Goal: Manage account settings

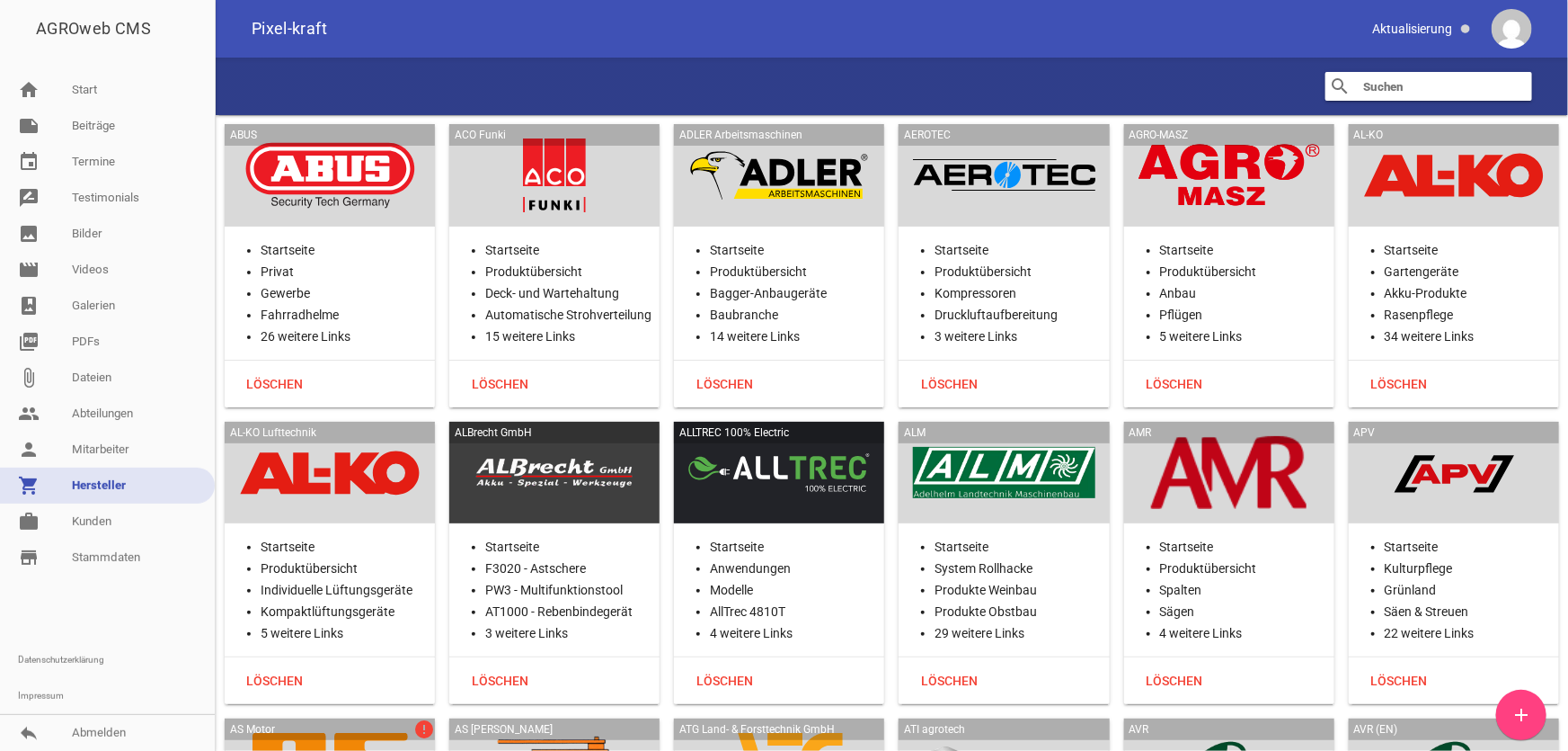
scroll to position [21305, 0]
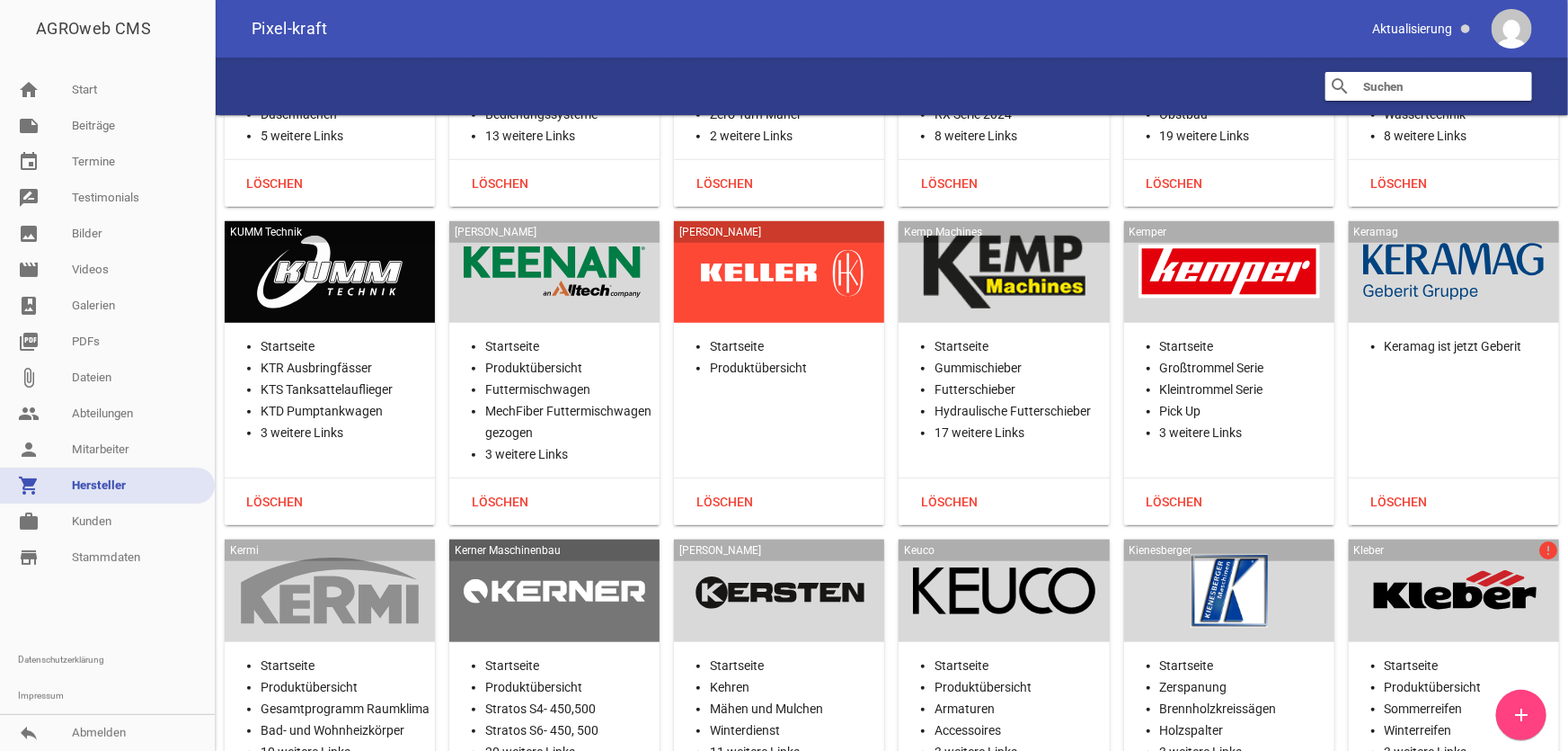
click at [772, 554] on div at bounding box center [778, 590] width 181 height 73
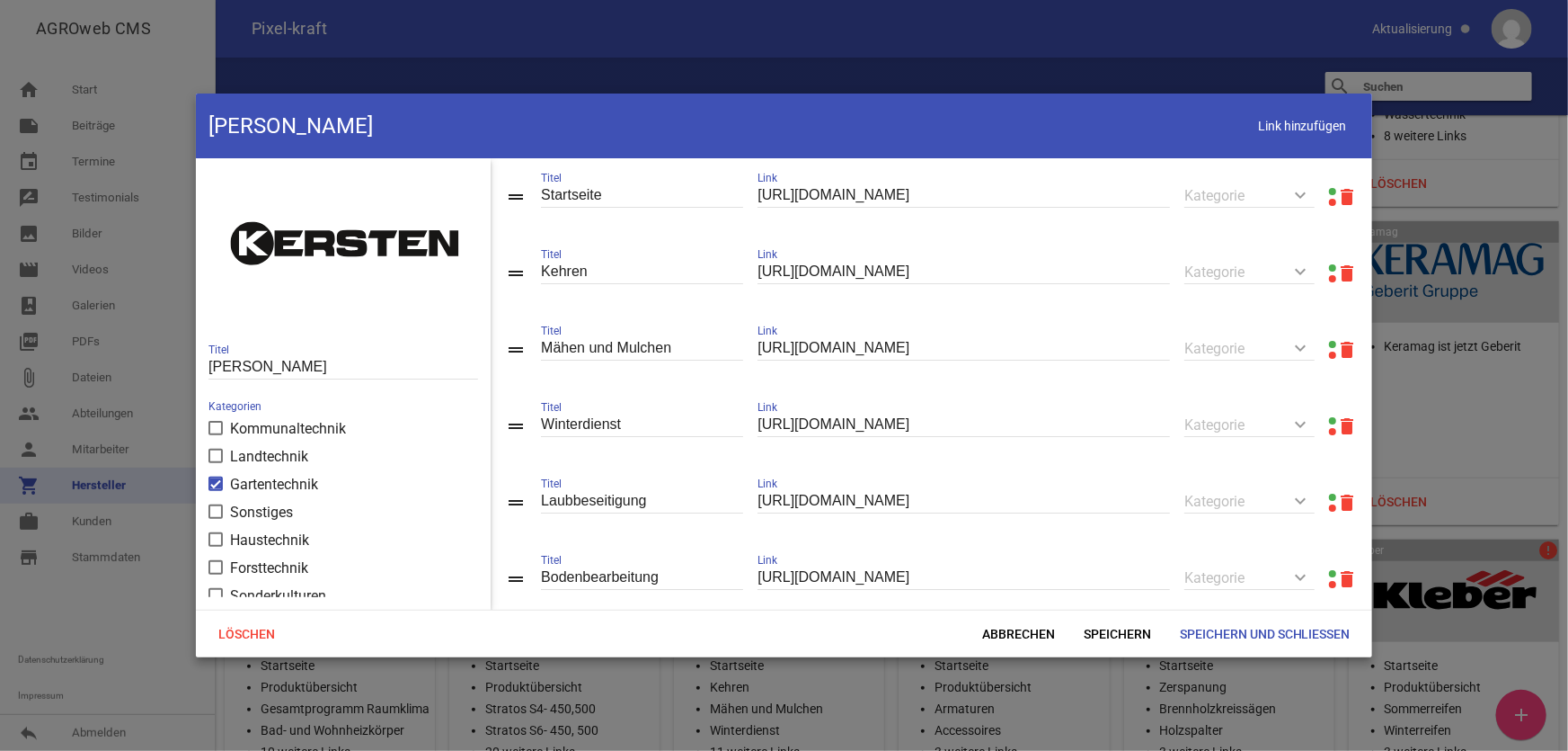
click at [1329, 189] on link at bounding box center [1333, 191] width 7 height 7
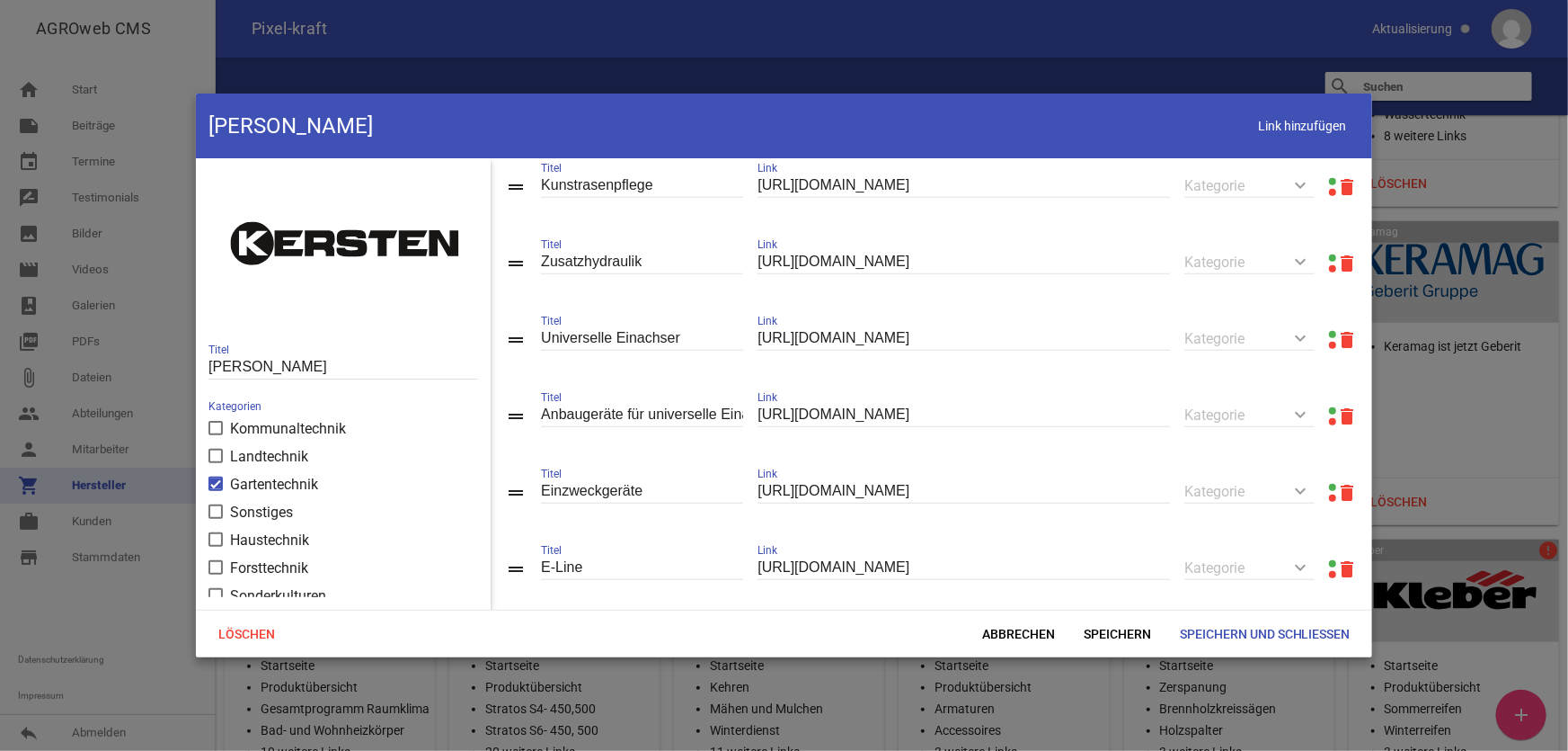
scroll to position [738, 0]
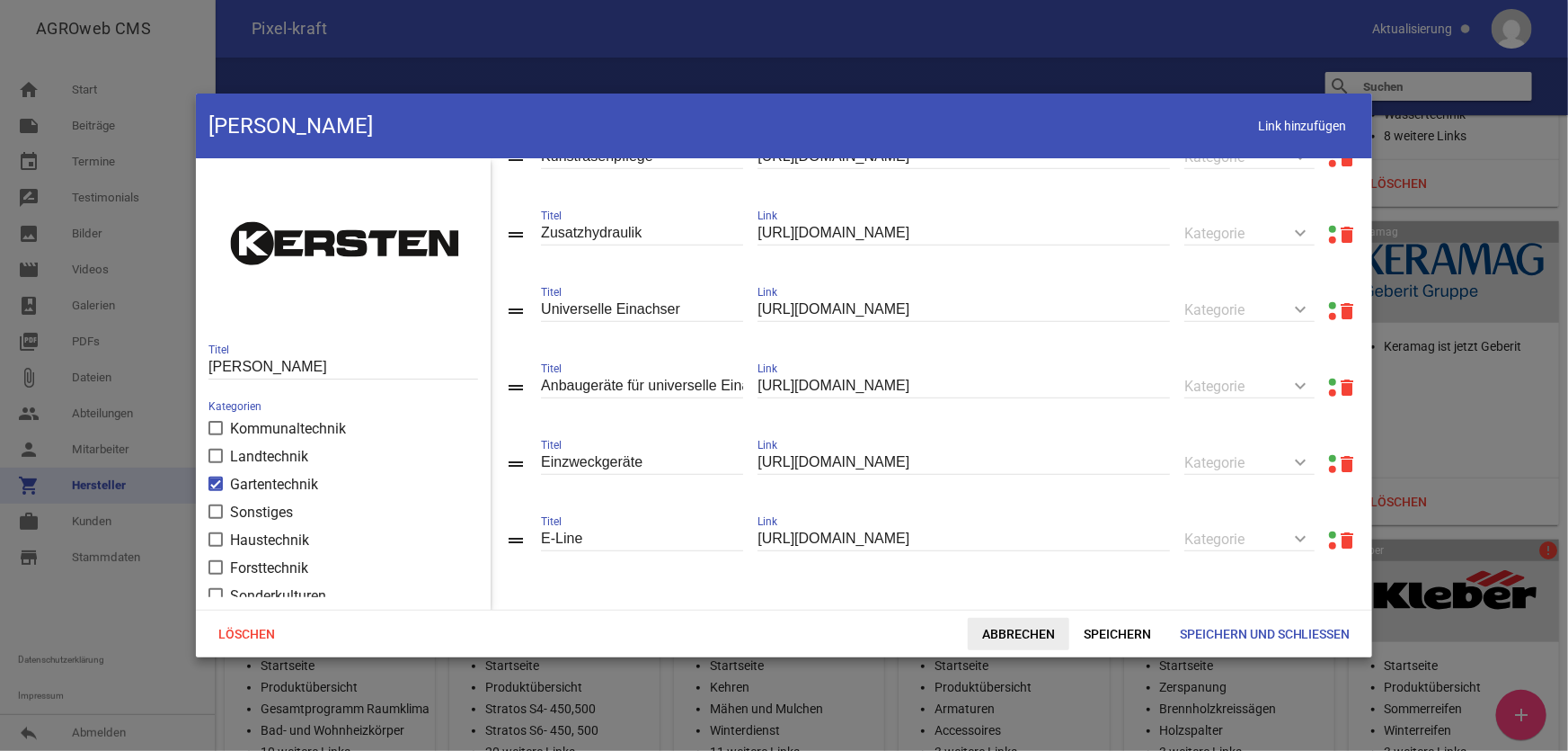
click at [1019, 638] on span "Abbrechen" at bounding box center [1018, 634] width 101 height 33
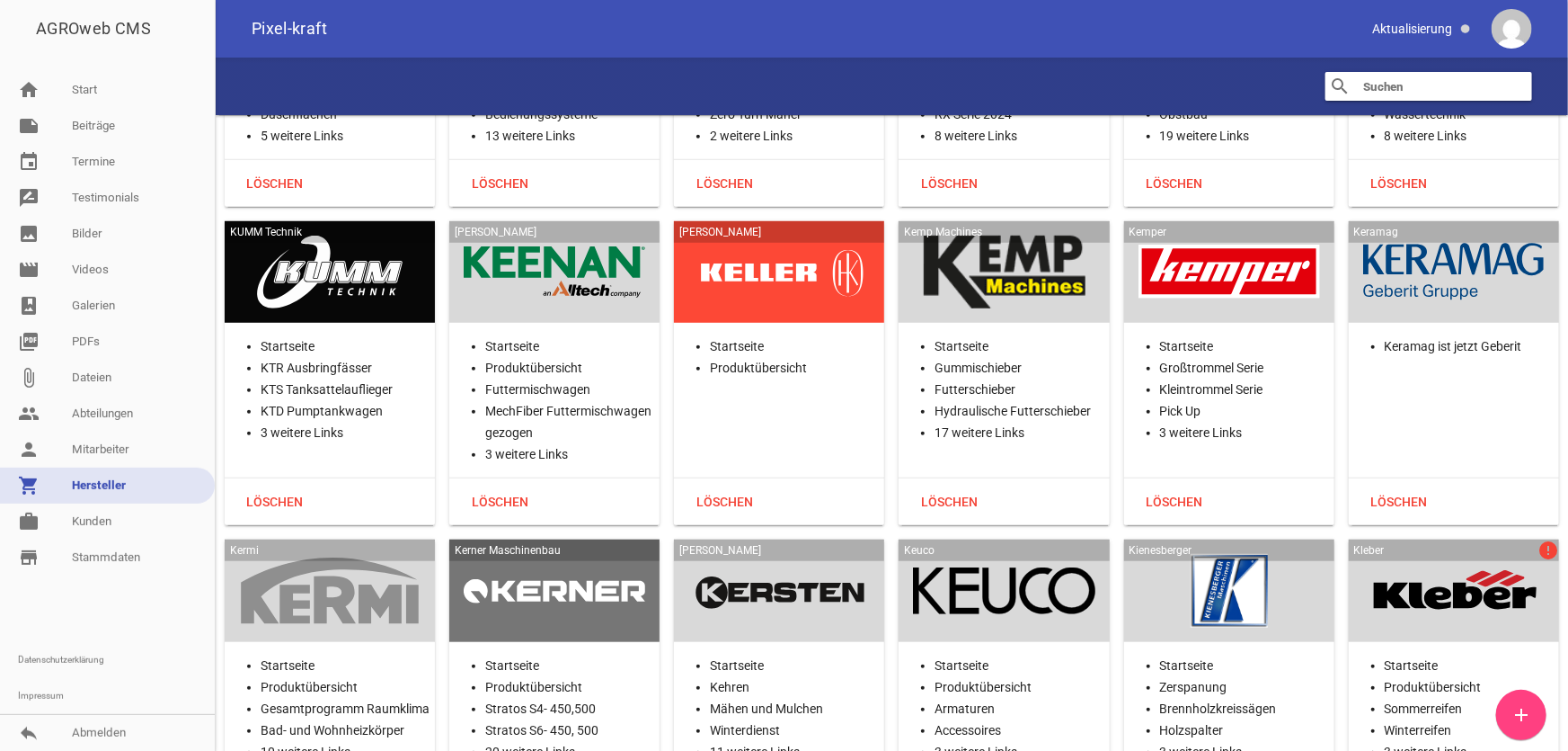
click at [1093, 539] on div "Keuco" at bounding box center [1003, 590] width 210 height 102
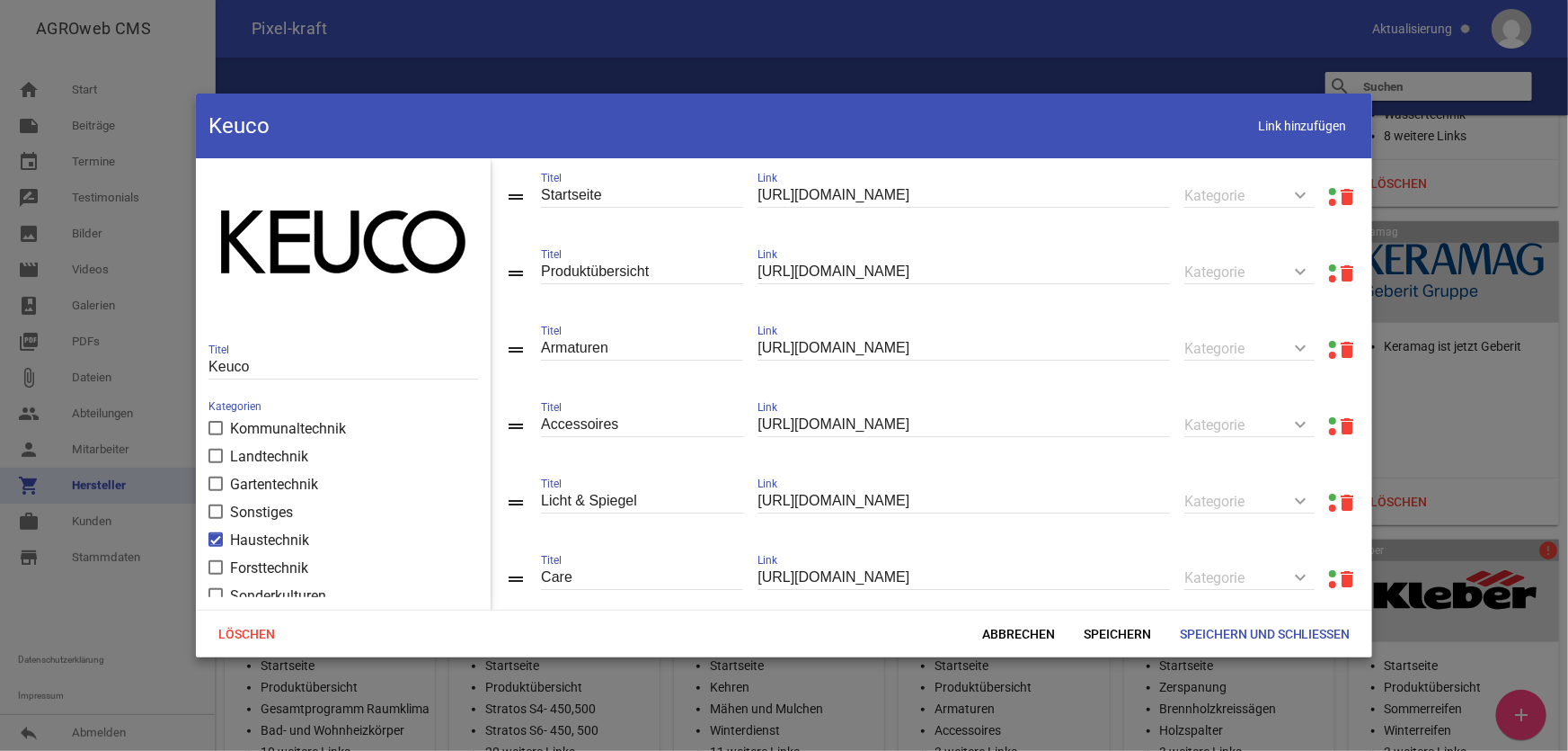
click at [1329, 264] on link at bounding box center [1333, 268] width 7 height 7
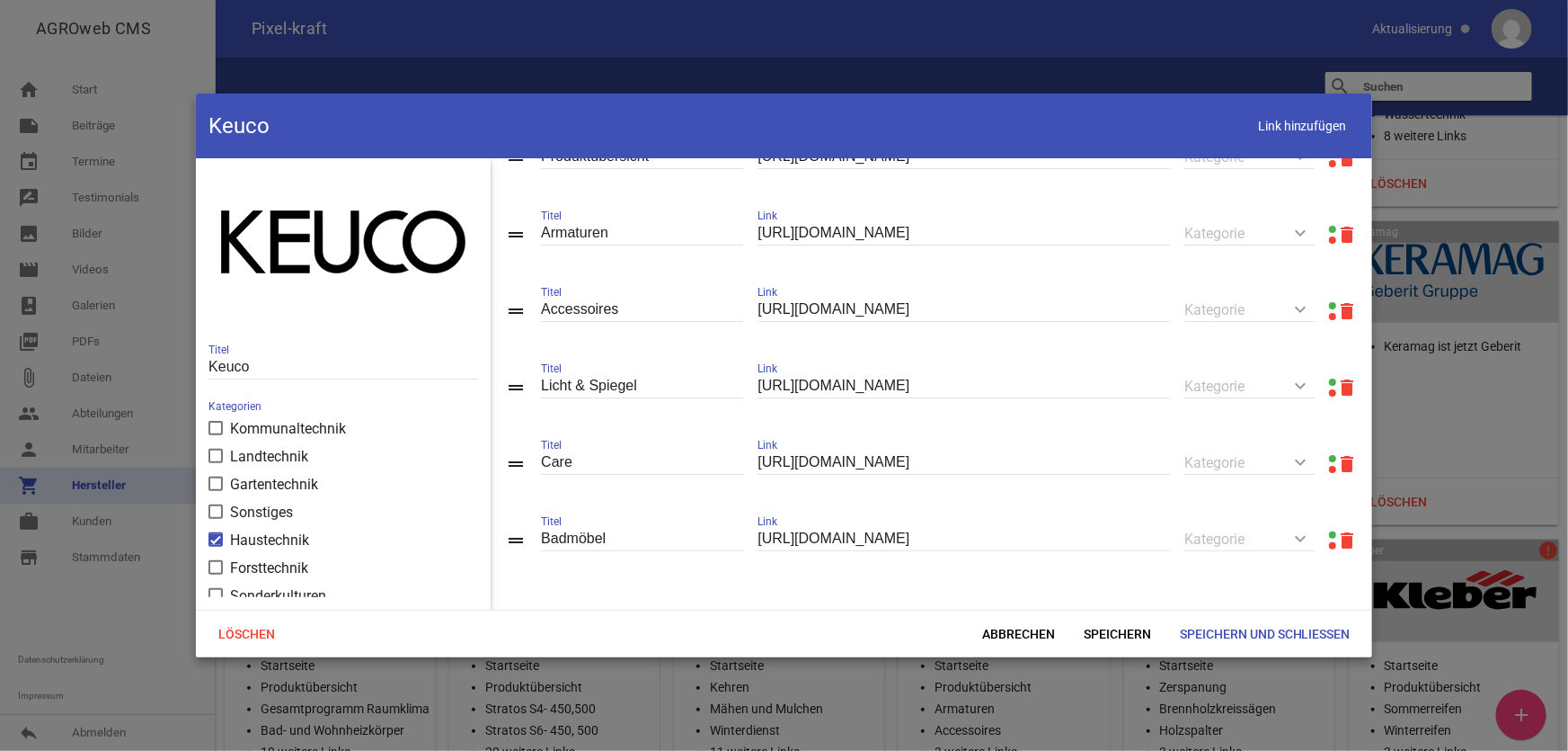
scroll to position [120, 0]
drag, startPoint x: 508, startPoint y: 464, endPoint x: 499, endPoint y: 376, distance: 88.5
click at [1222, 630] on span "Speichern und Schließen" at bounding box center [1265, 634] width 200 height 33
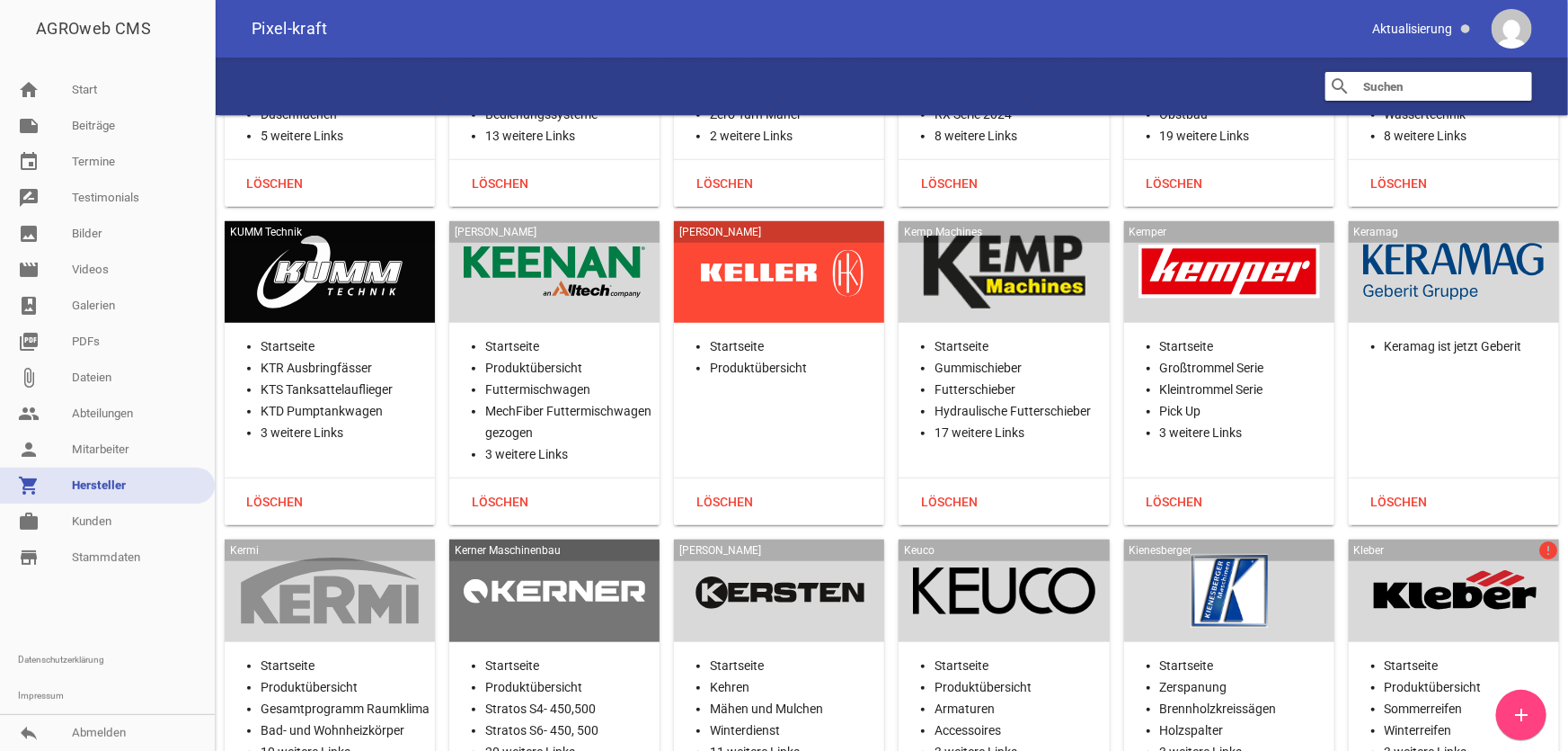
click at [1139, 554] on div at bounding box center [1229, 590] width 181 height 73
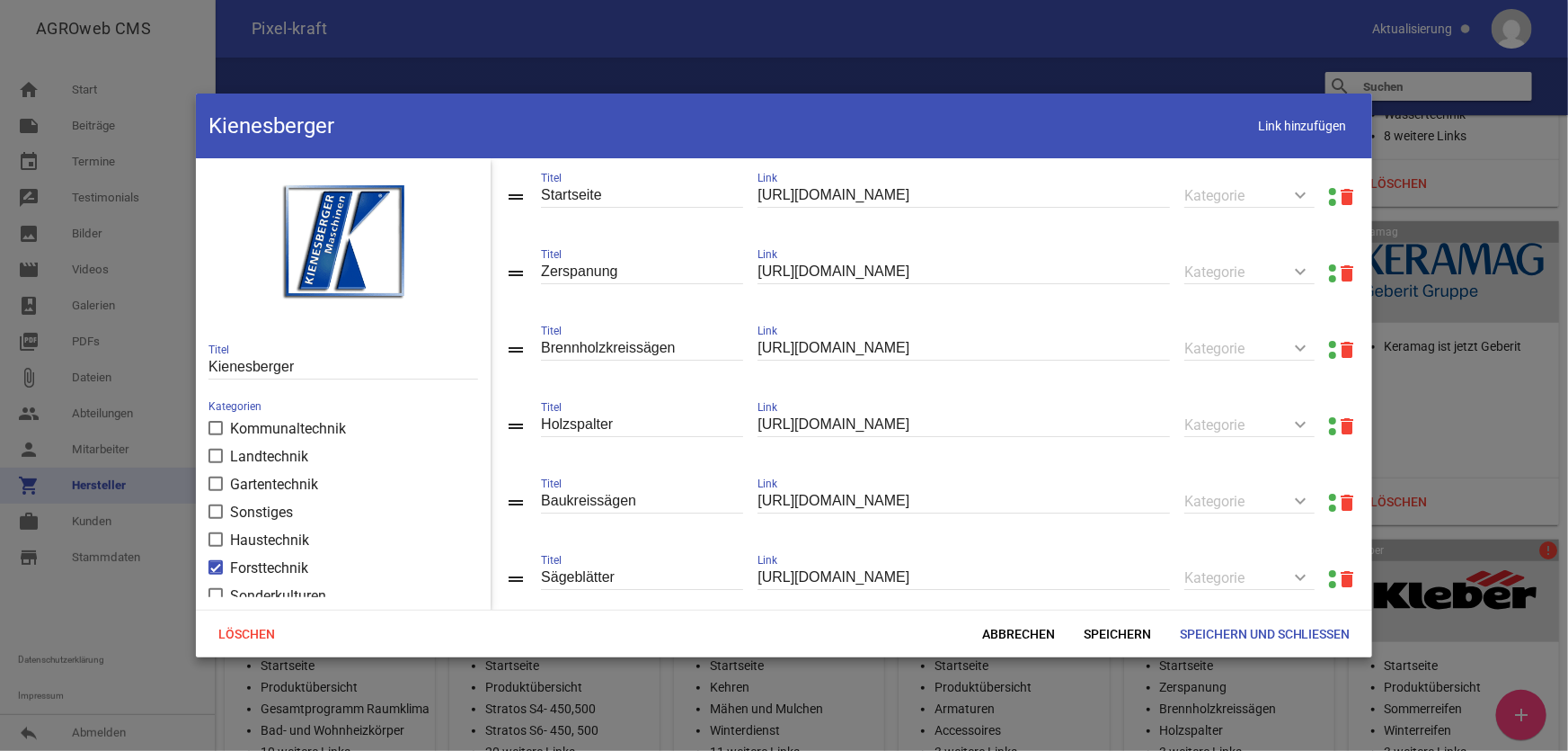
click at [1329, 191] on link at bounding box center [1333, 191] width 7 height 7
drag, startPoint x: 521, startPoint y: 507, endPoint x: 534, endPoint y: 437, distance: 71.2
click at [1125, 635] on span "Speichern" at bounding box center [1117, 634] width 97 height 33
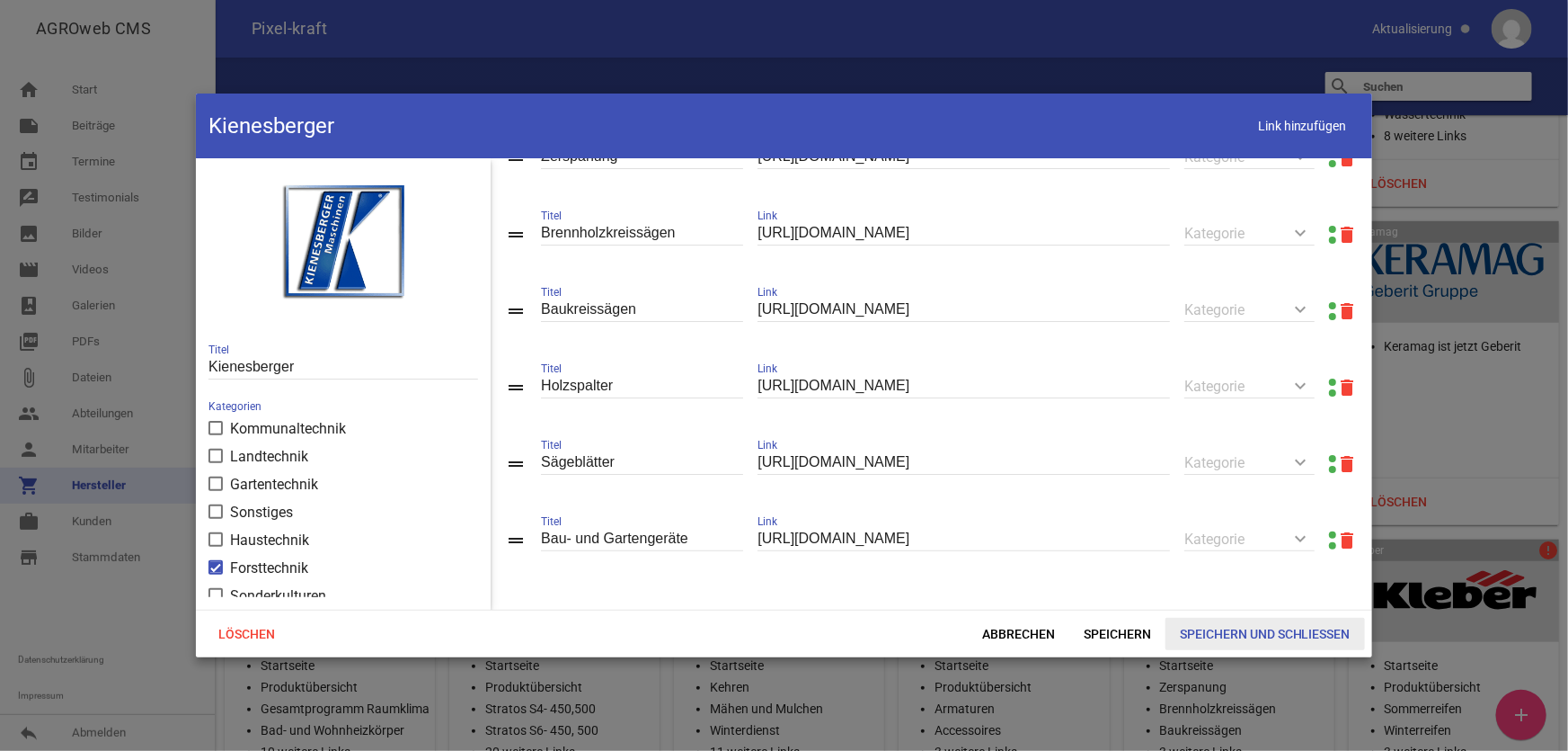
click at [1222, 635] on span "Speichern und Schließen" at bounding box center [1265, 634] width 200 height 33
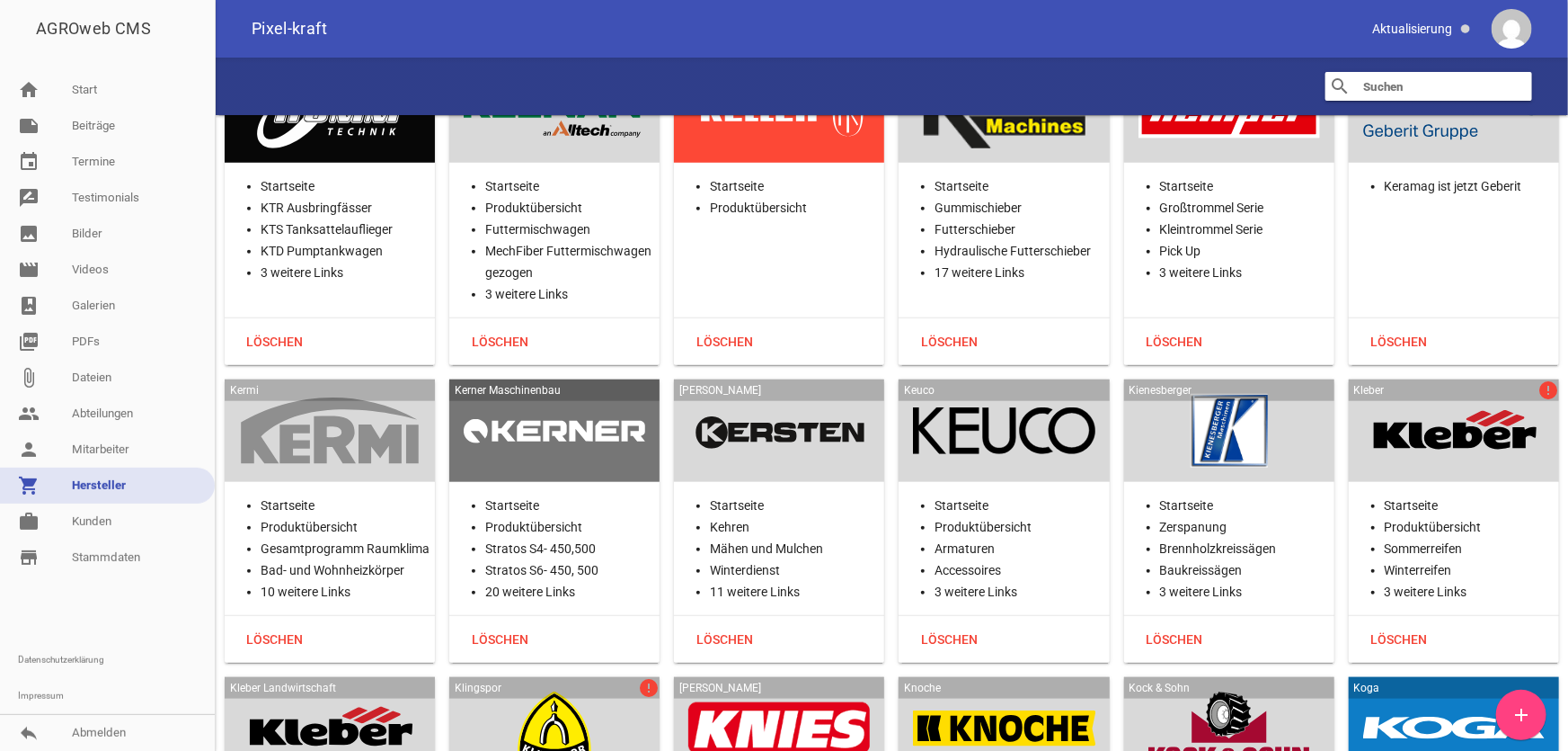
scroll to position [21469, 0]
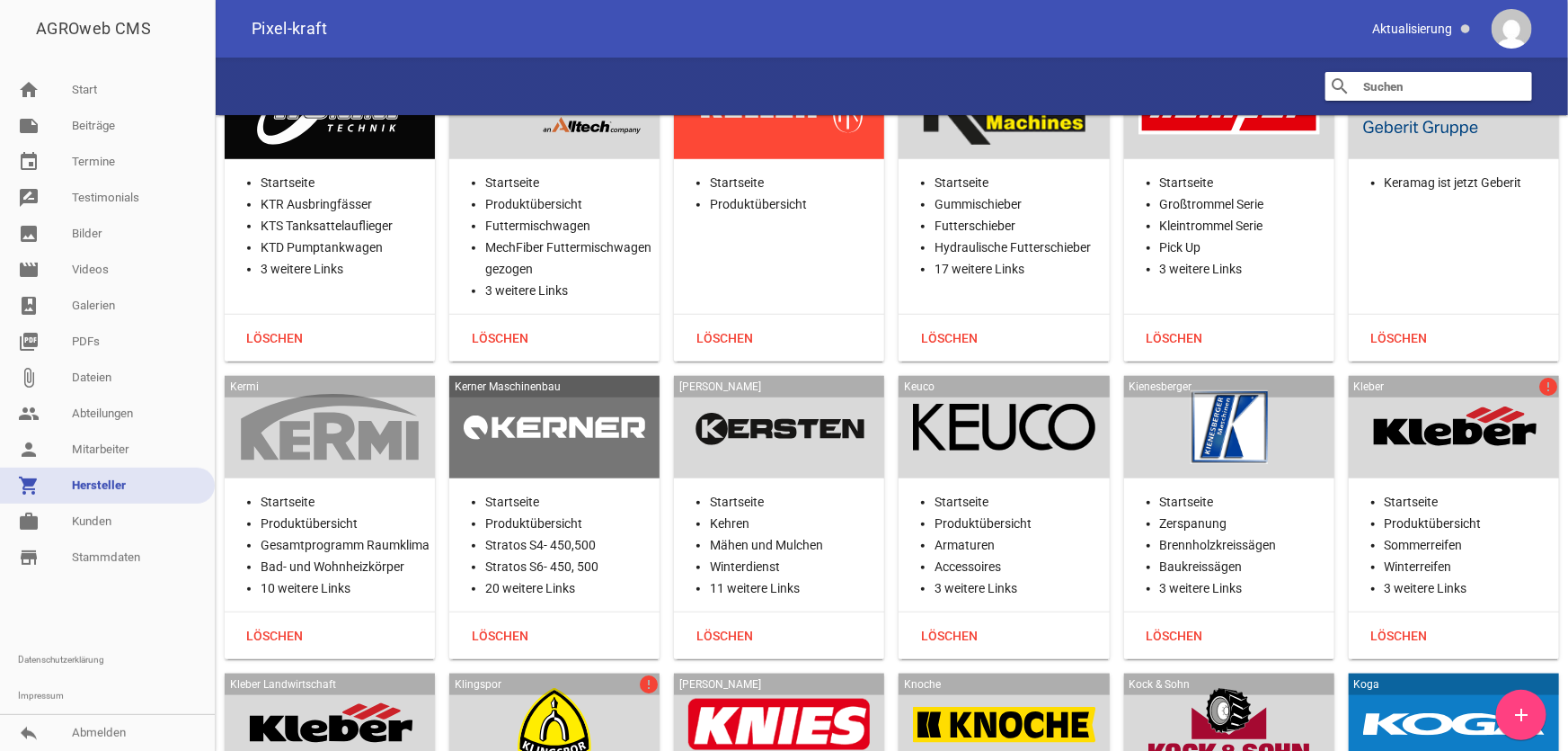
click at [1453, 390] on div at bounding box center [1453, 427] width 181 height 73
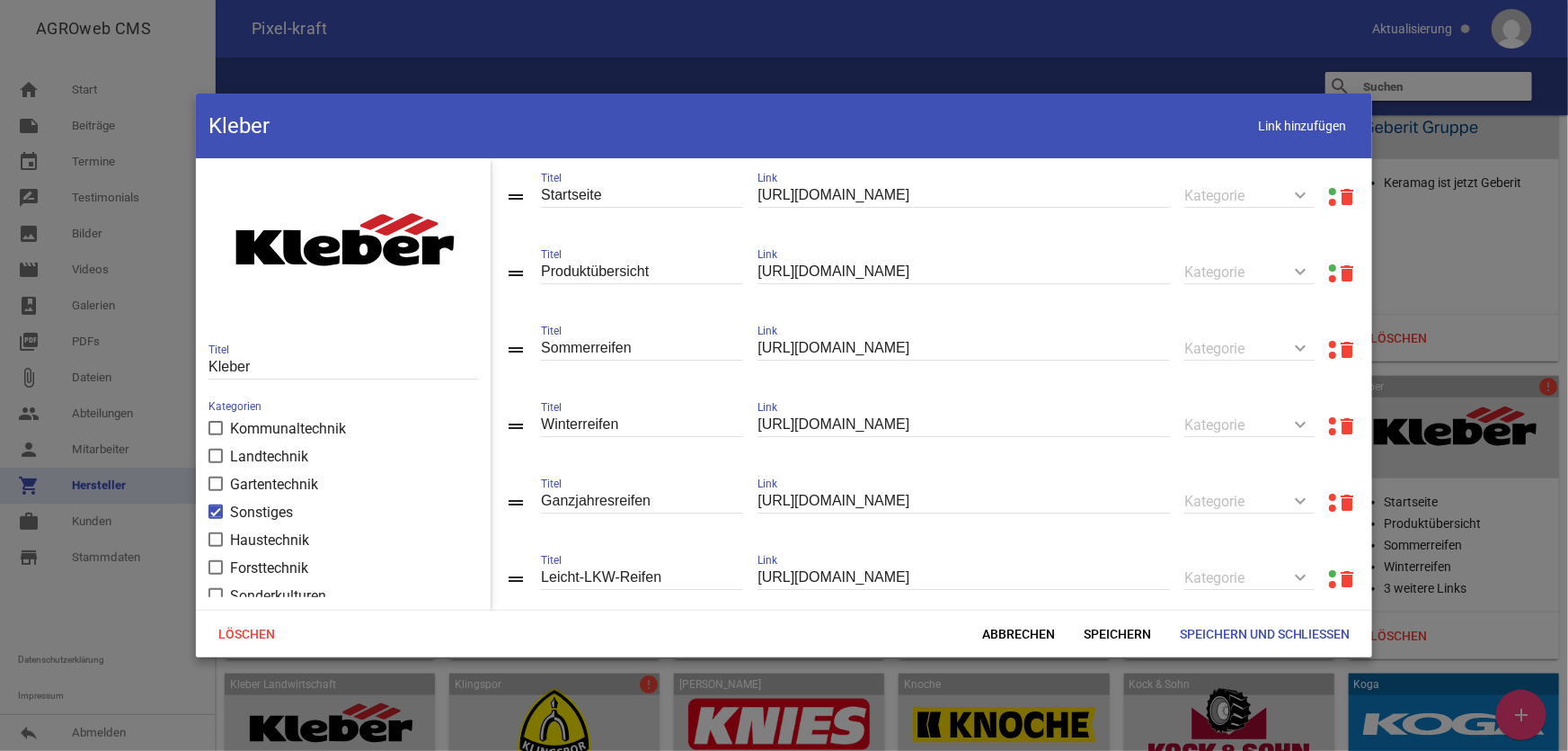
click at [1329, 269] on link at bounding box center [1333, 268] width 7 height 7
drag, startPoint x: 509, startPoint y: 499, endPoint x: 509, endPoint y: 444, distance: 55.0
click at [1111, 628] on span "Speichern" at bounding box center [1117, 634] width 97 height 33
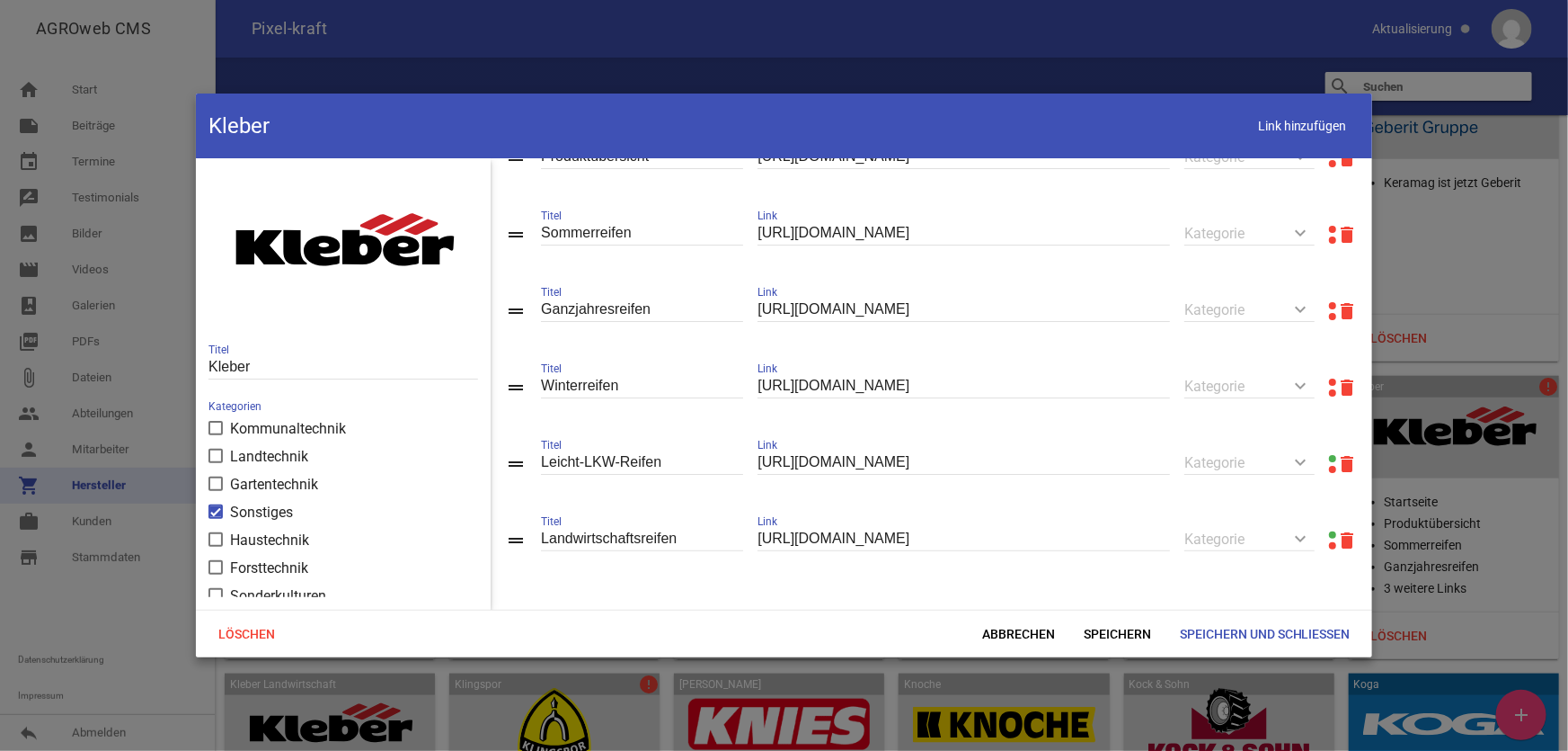
scroll to position [120, 0]
click at [1236, 634] on span "Speichern und Schließen" at bounding box center [1265, 634] width 200 height 33
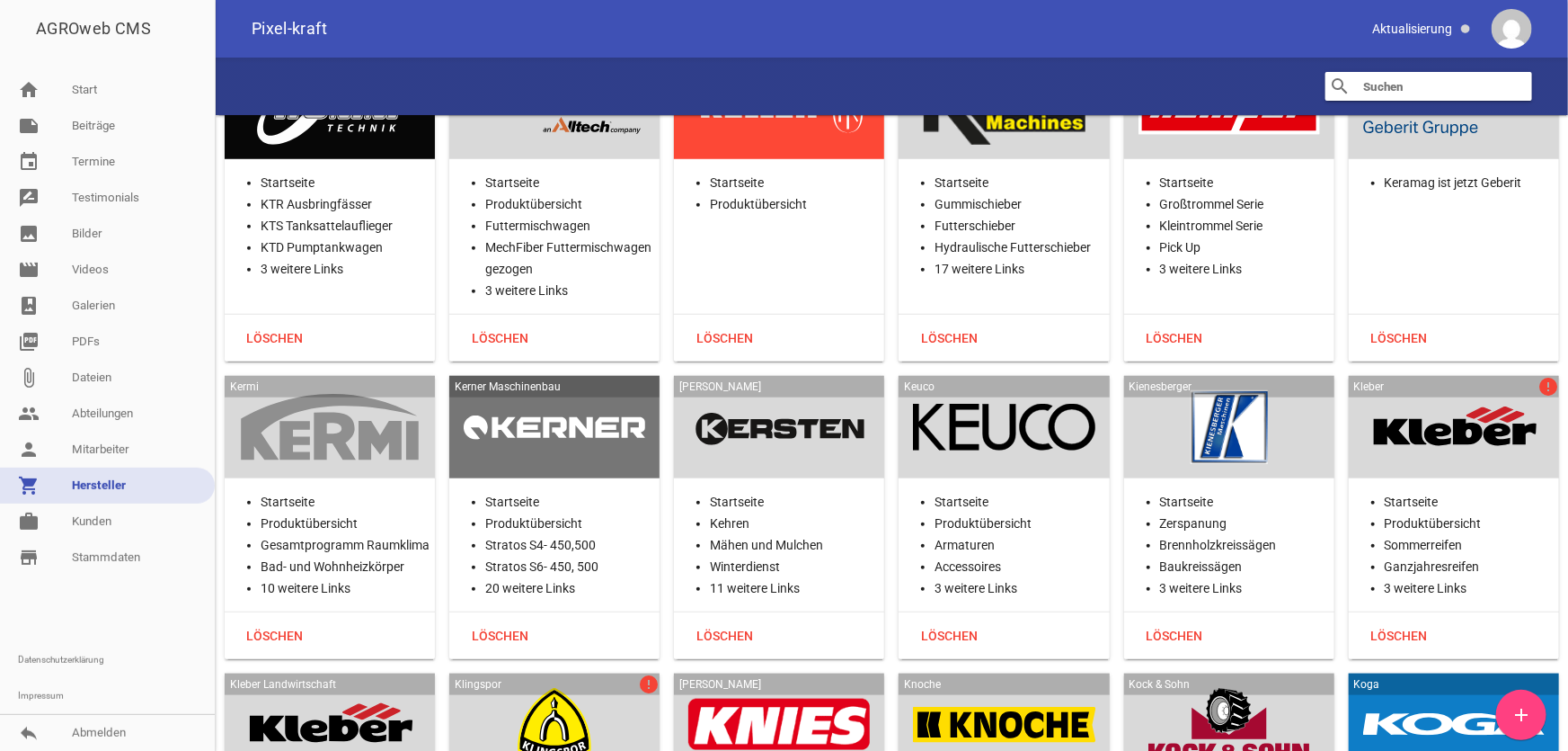
click at [1444, 390] on div at bounding box center [1453, 427] width 181 height 73
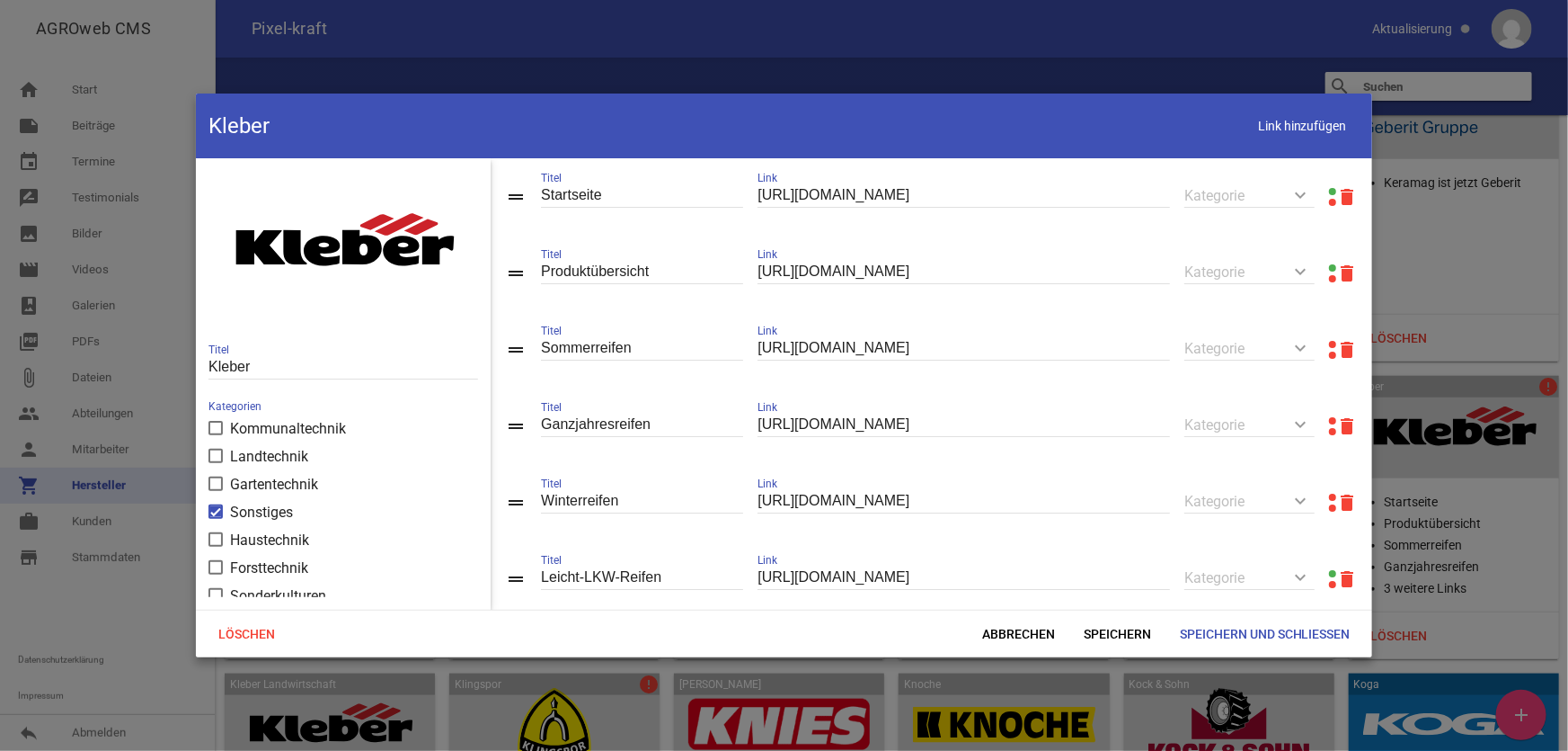
scroll to position [81, 0]
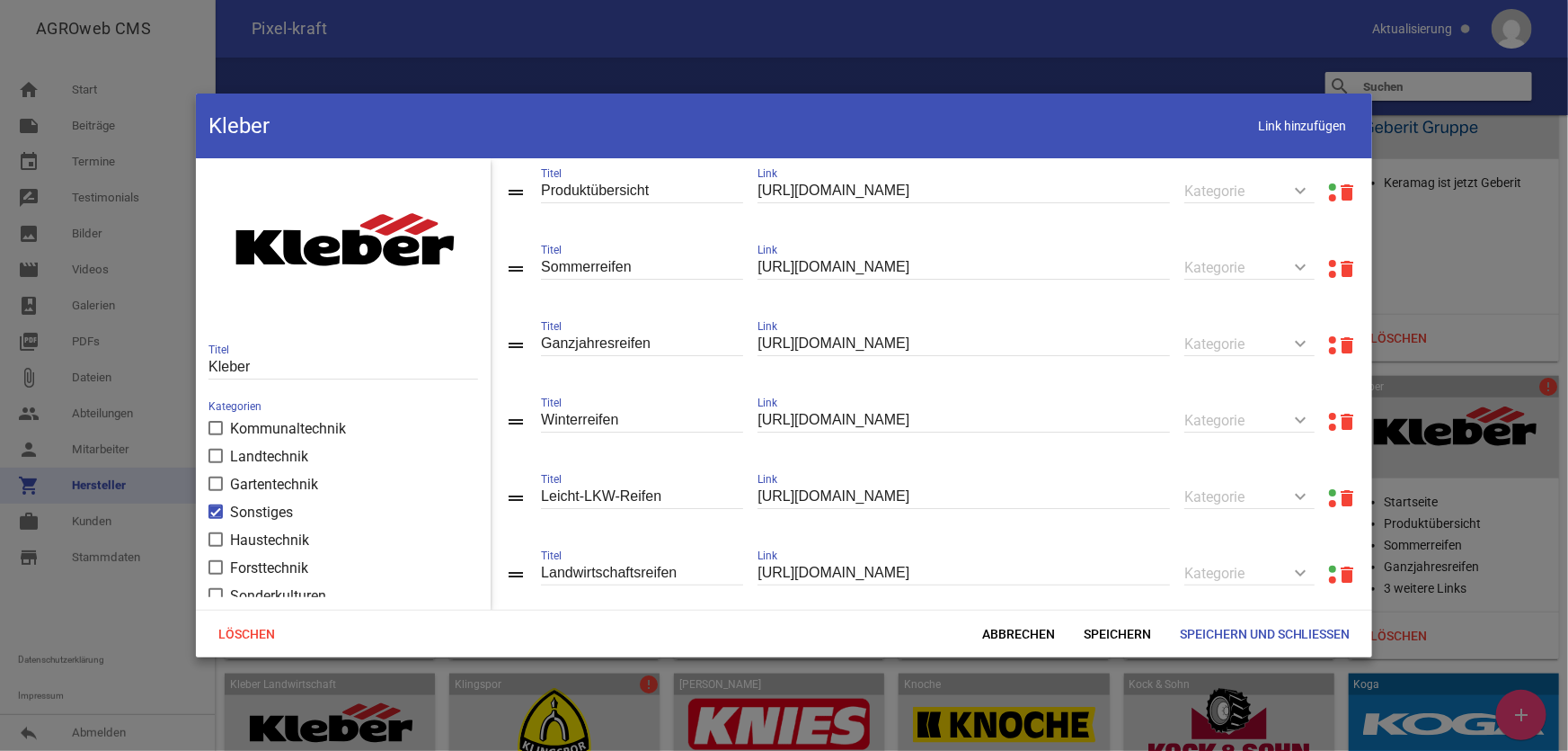
click at [1329, 340] on link at bounding box center [1333, 340] width 7 height 7
click at [1329, 261] on link at bounding box center [1333, 264] width 7 height 7
click at [1248, 620] on span "Speichern und Schließen" at bounding box center [1265, 634] width 200 height 33
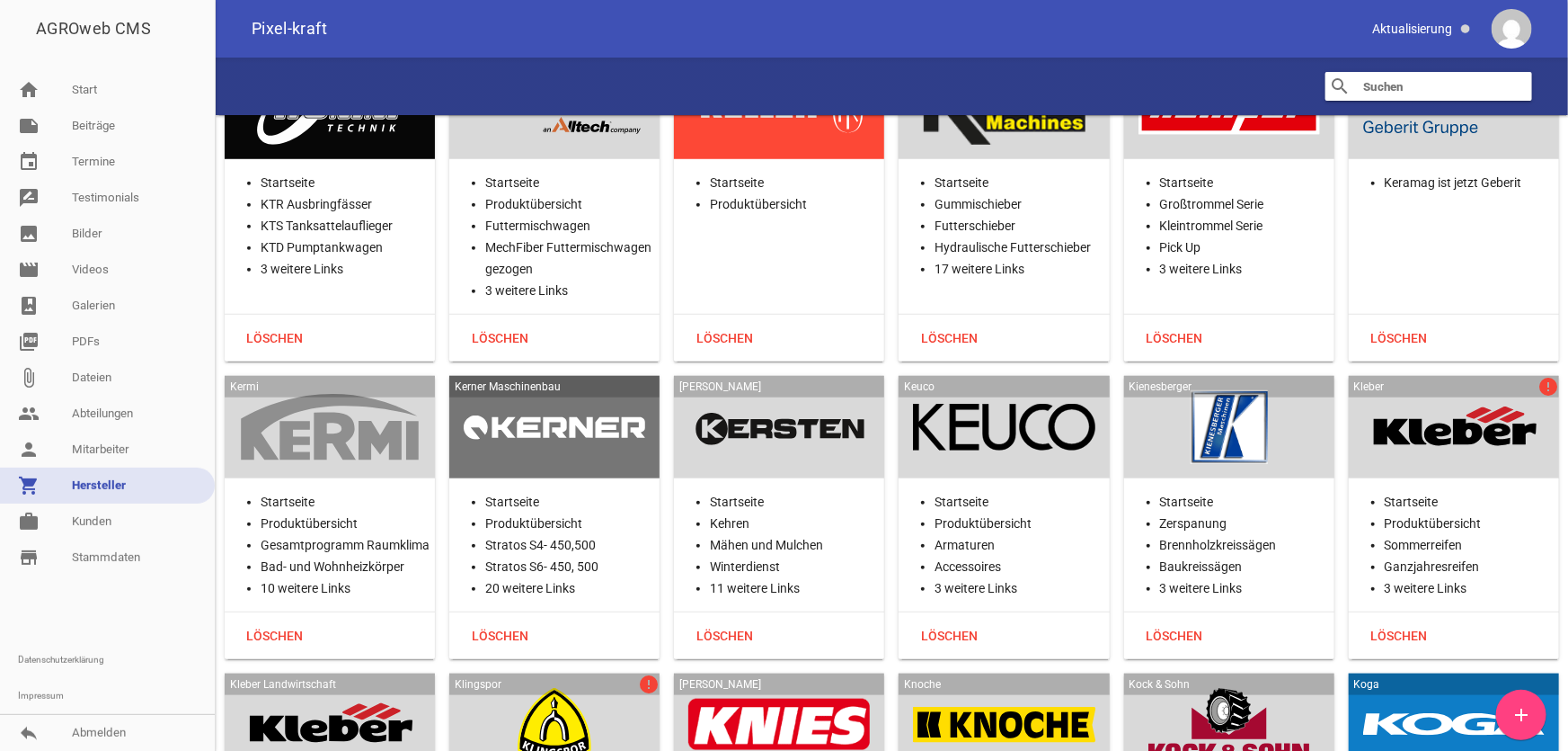
scroll to position [21550, 0]
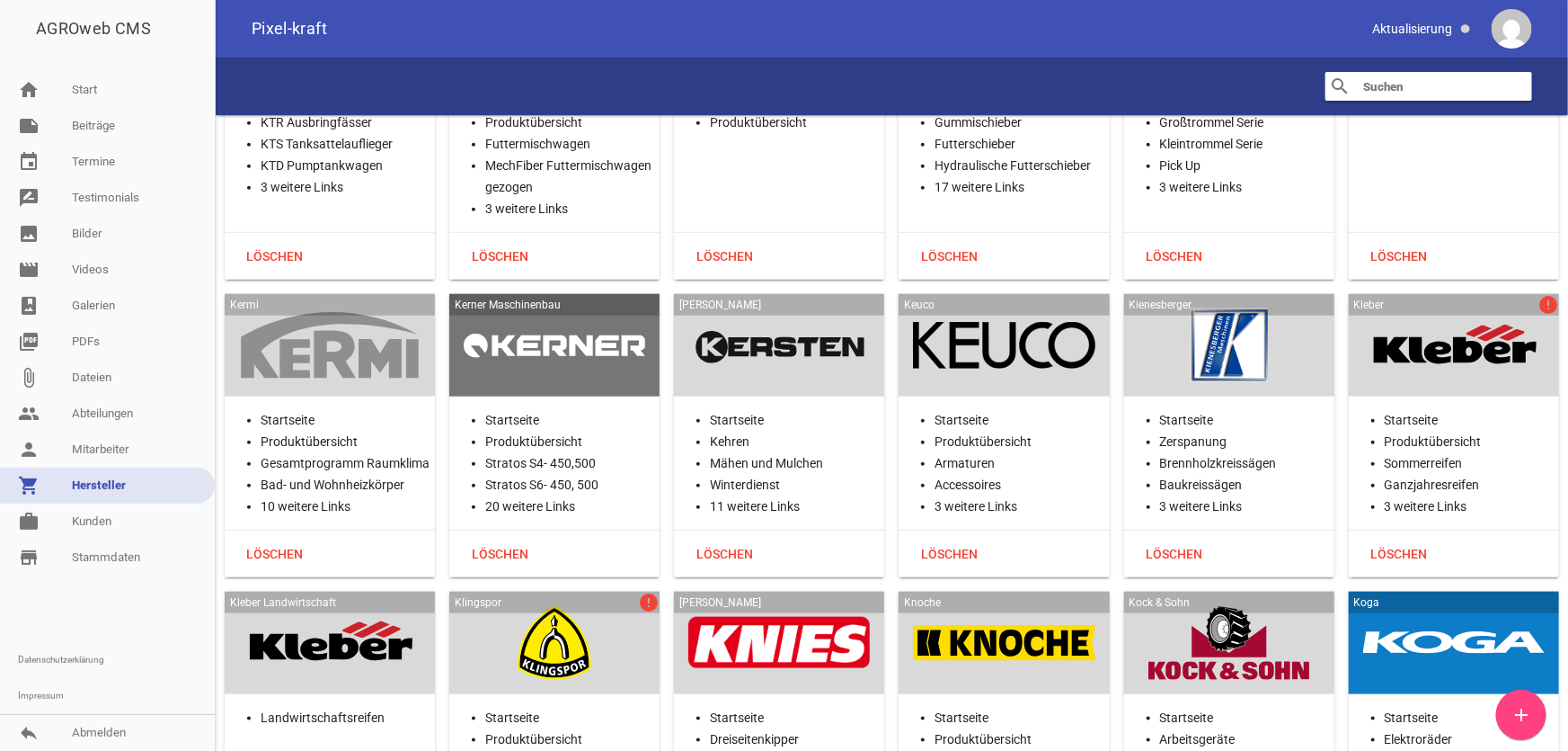
click at [565, 606] on div at bounding box center [554, 642] width 181 height 73
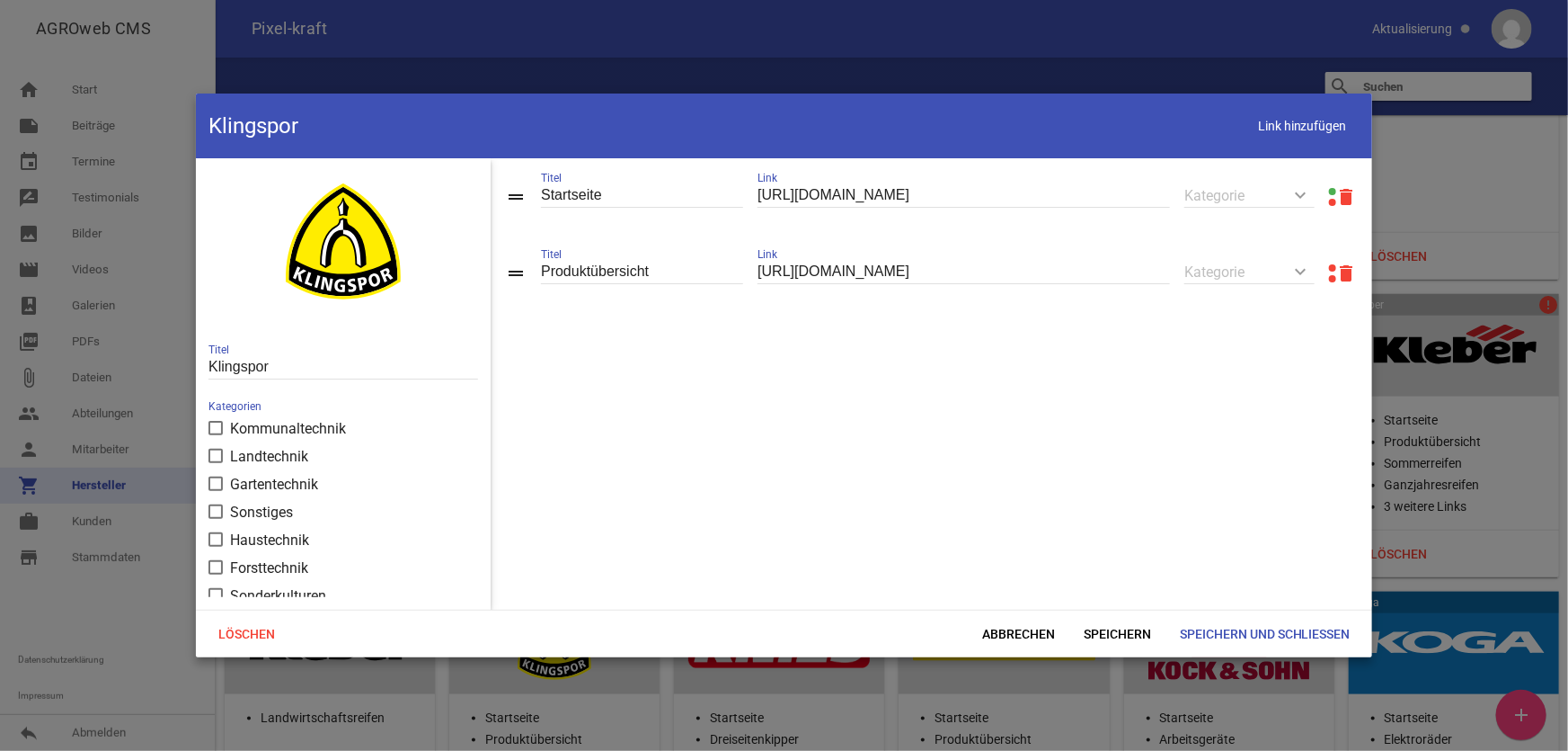
click at [1329, 264] on link at bounding box center [1333, 268] width 7 height 7
click at [1042, 636] on span "Abbrechen" at bounding box center [1018, 634] width 101 height 33
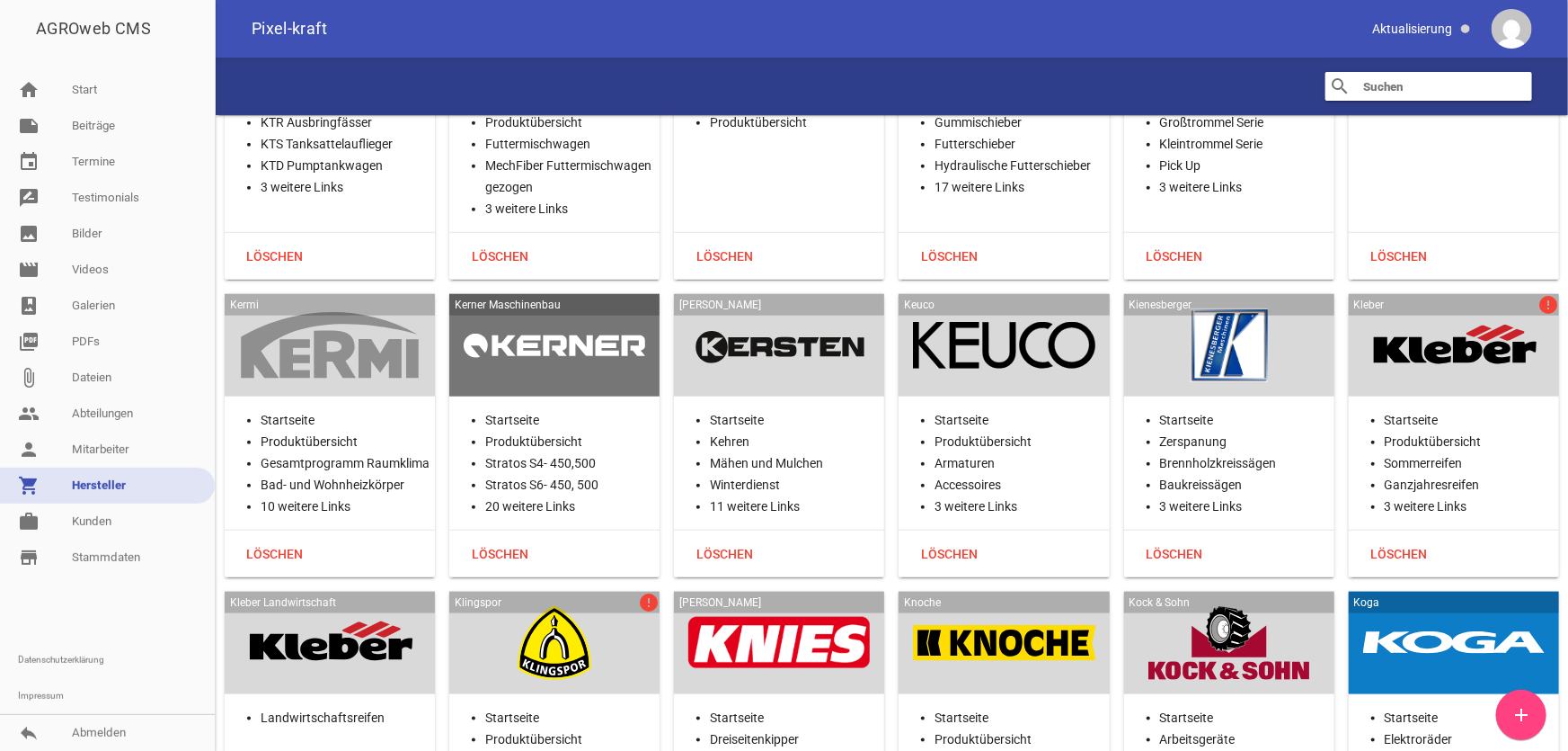
click at [766, 599] on div "[PERSON_NAME]" at bounding box center [779, 643] width 210 height 102
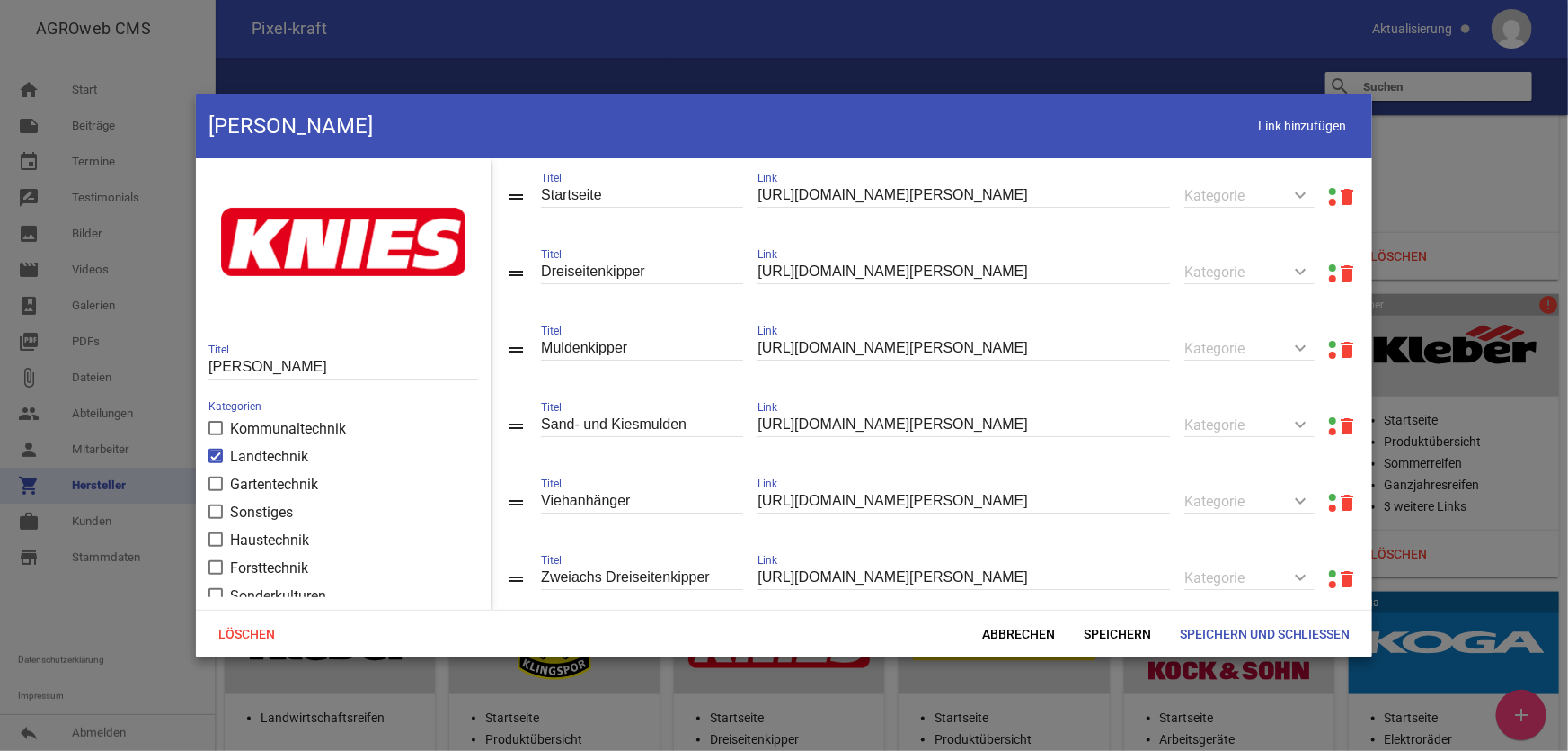
click at [1329, 193] on link at bounding box center [1333, 191] width 7 height 7
click at [1013, 639] on span "Abbrechen" at bounding box center [1018, 634] width 101 height 33
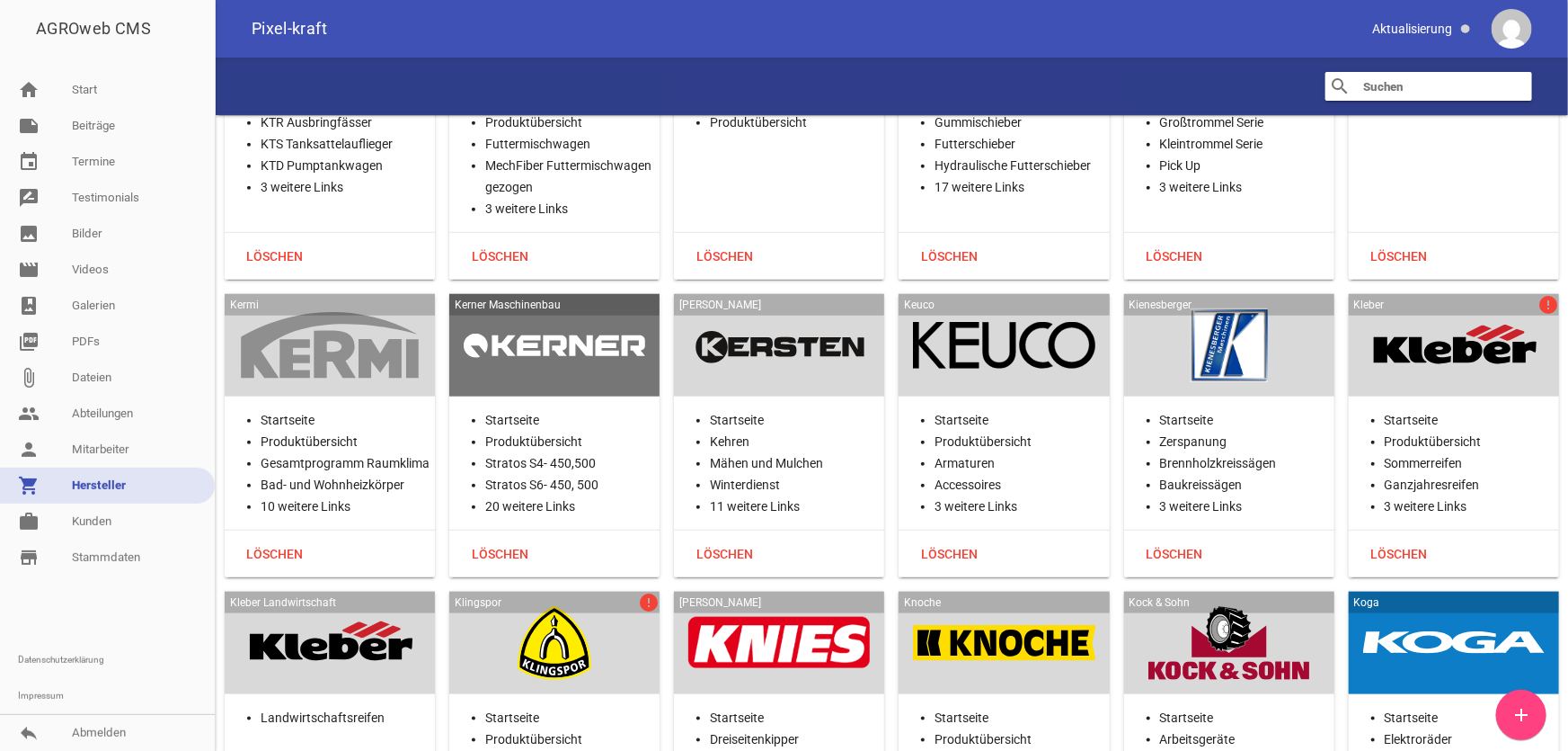
click at [1047, 606] on div at bounding box center [1003, 642] width 181 height 73
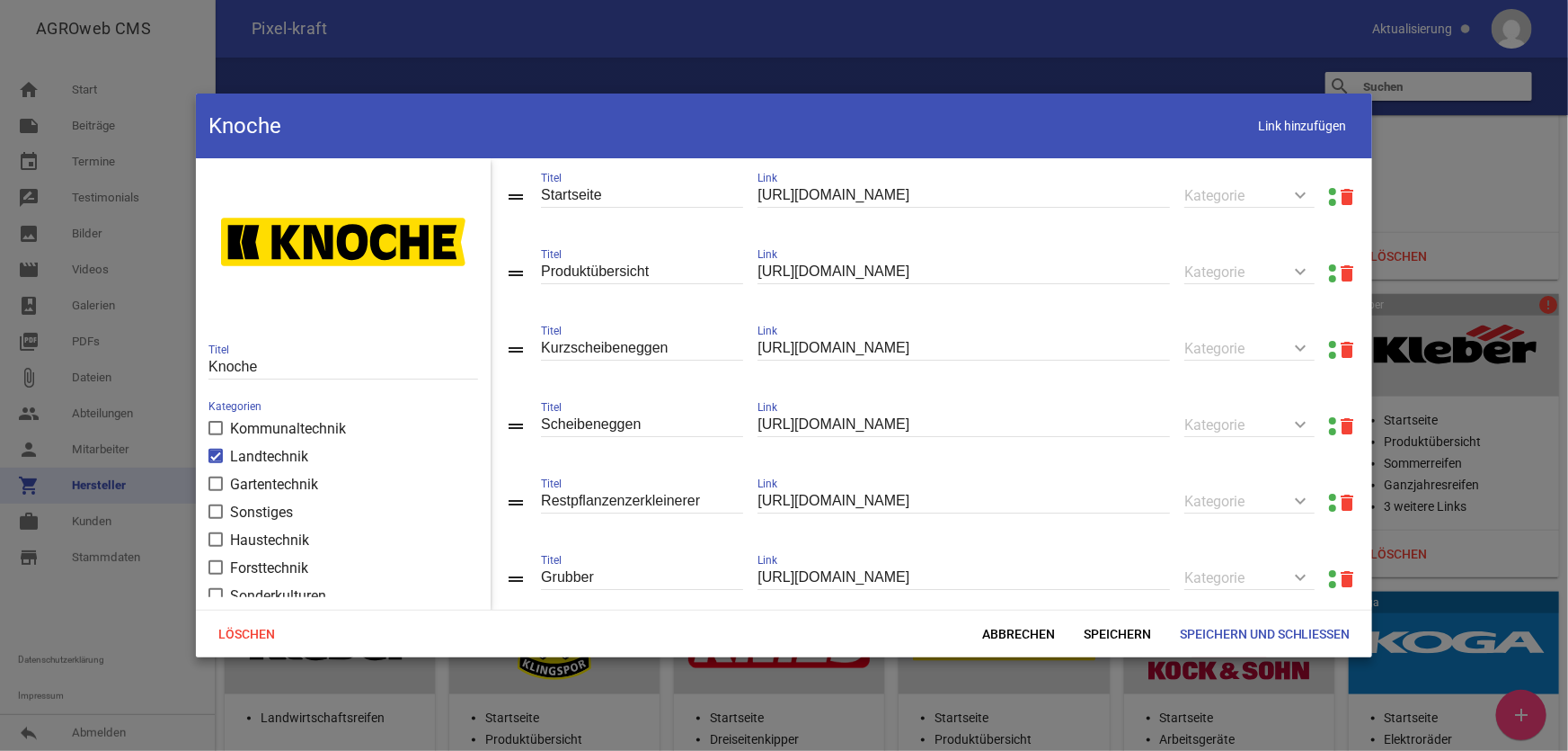
click at [1329, 268] on link at bounding box center [1333, 268] width 7 height 7
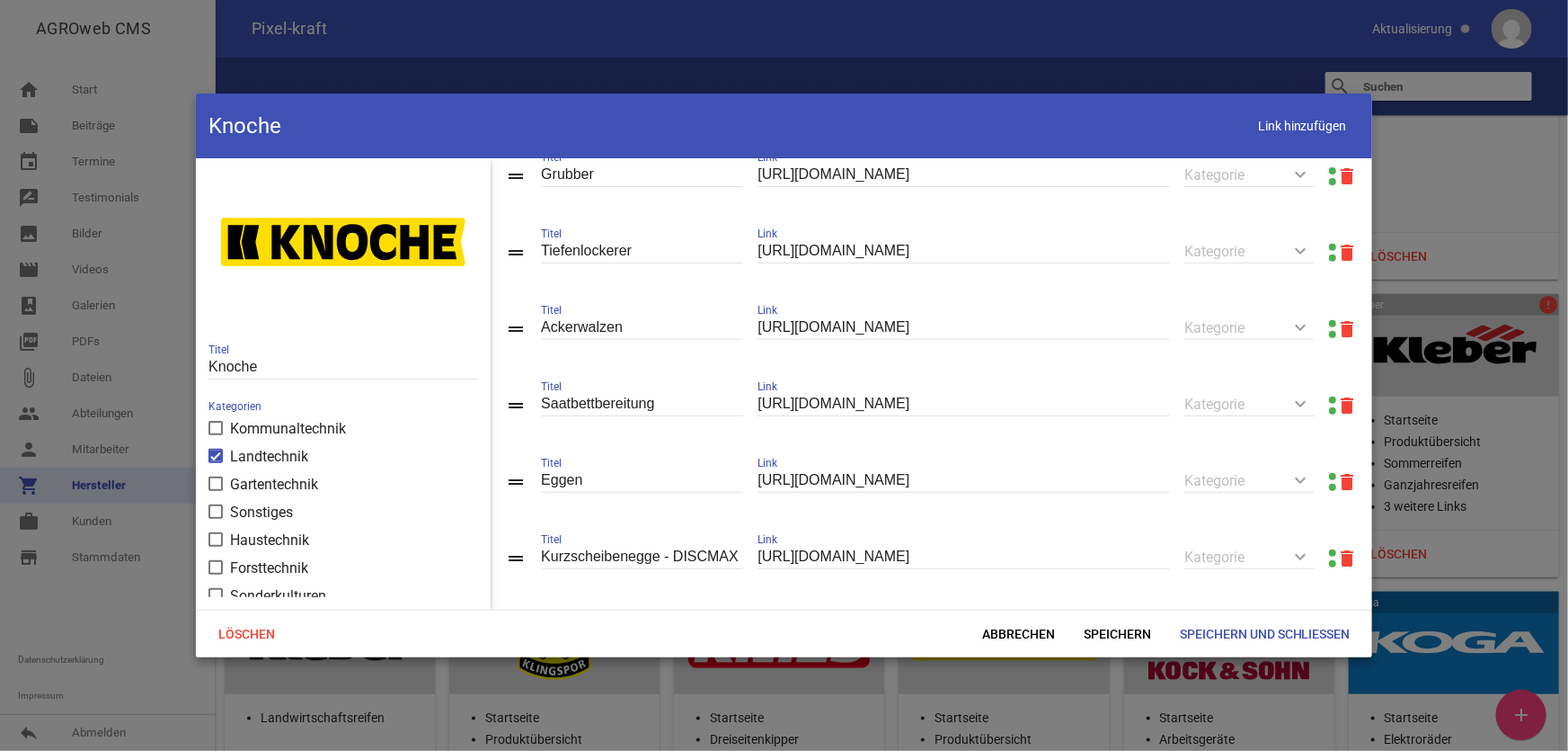
scroll to position [408, 0]
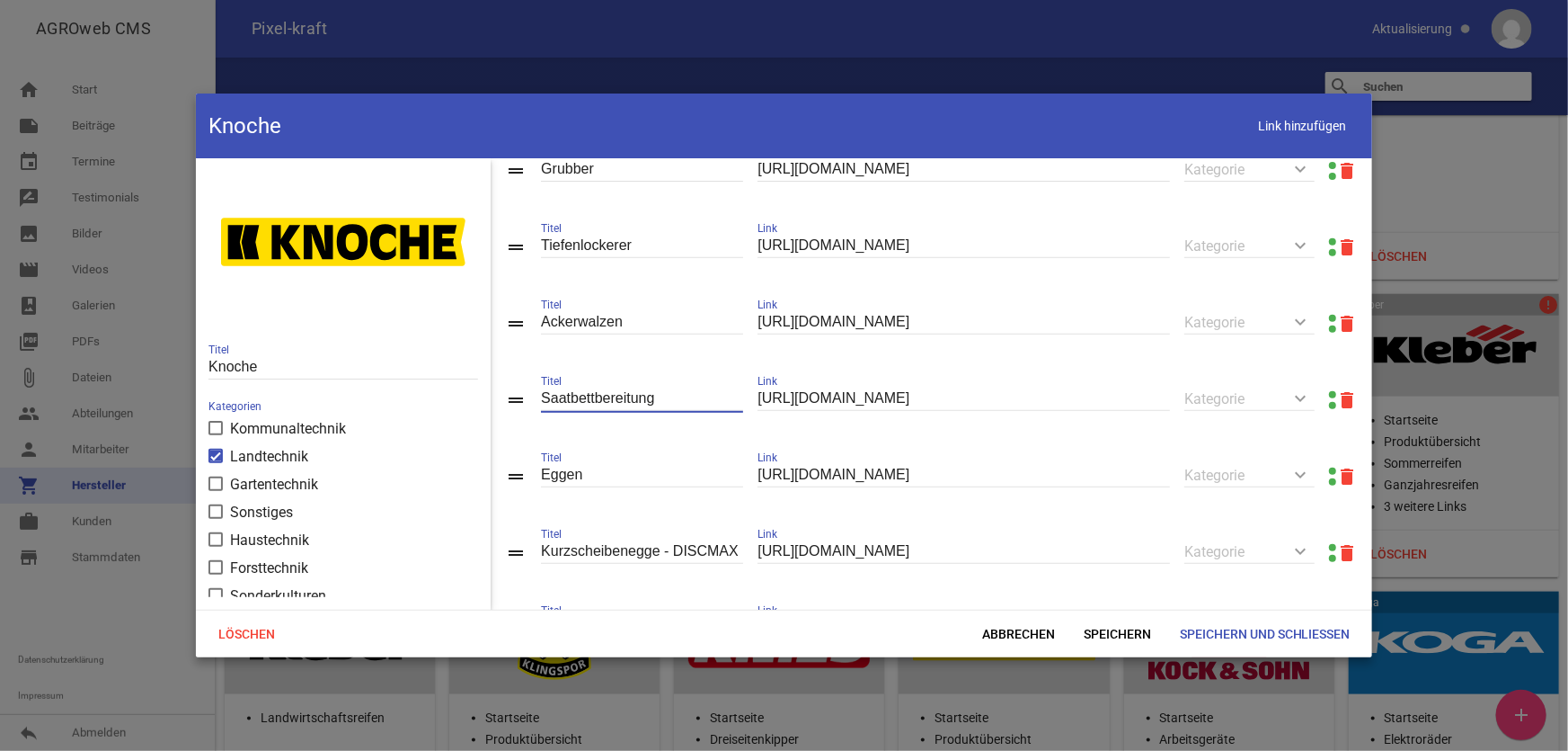
drag, startPoint x: 601, startPoint y: 402, endPoint x: 693, endPoint y: 415, distance: 92.9
click at [693, 411] on input "Saatbettbereitung" at bounding box center [642, 399] width 203 height 24
type input "Saatbettkombinationen"
click at [1090, 626] on span "Speichern" at bounding box center [1117, 634] width 97 height 33
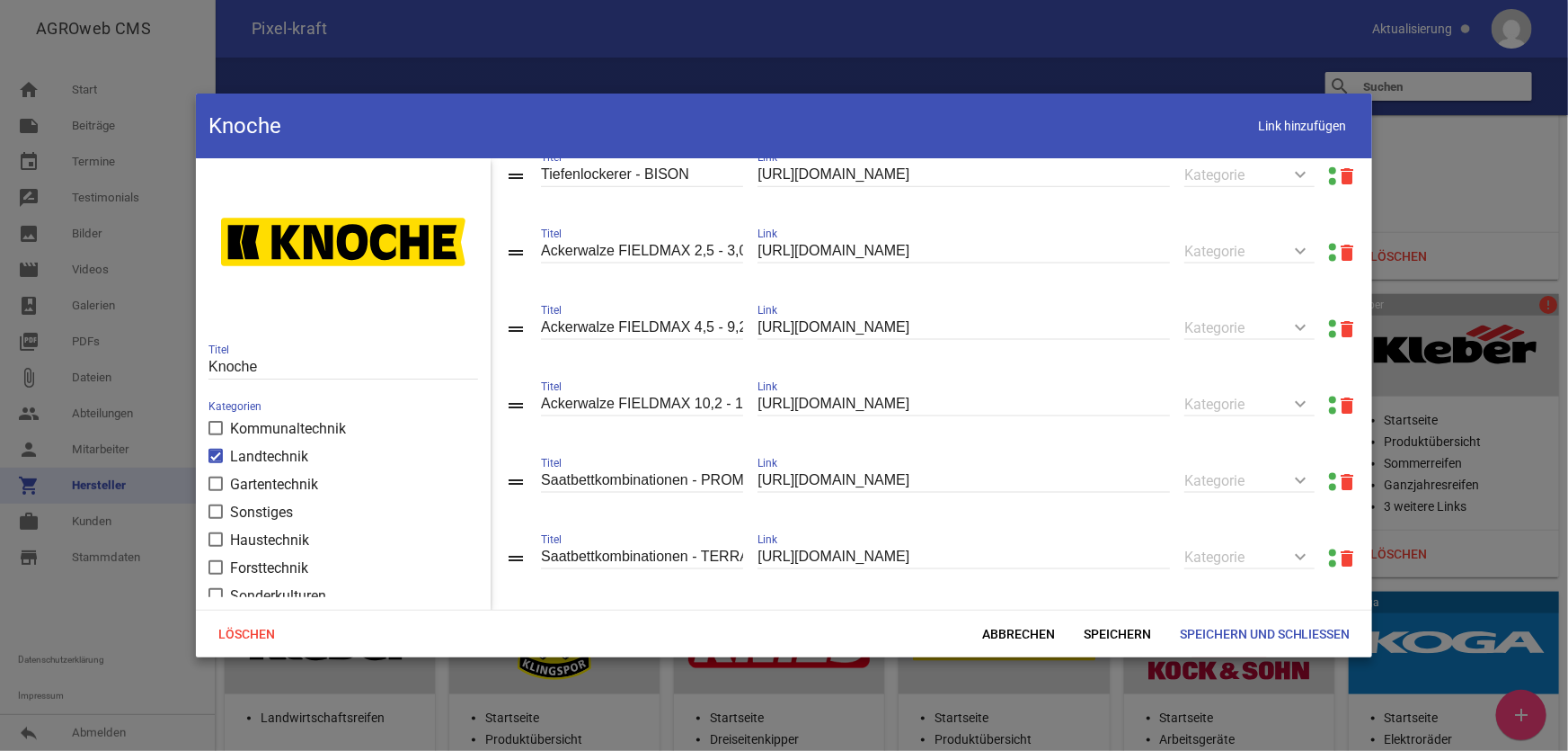
scroll to position [1280, 0]
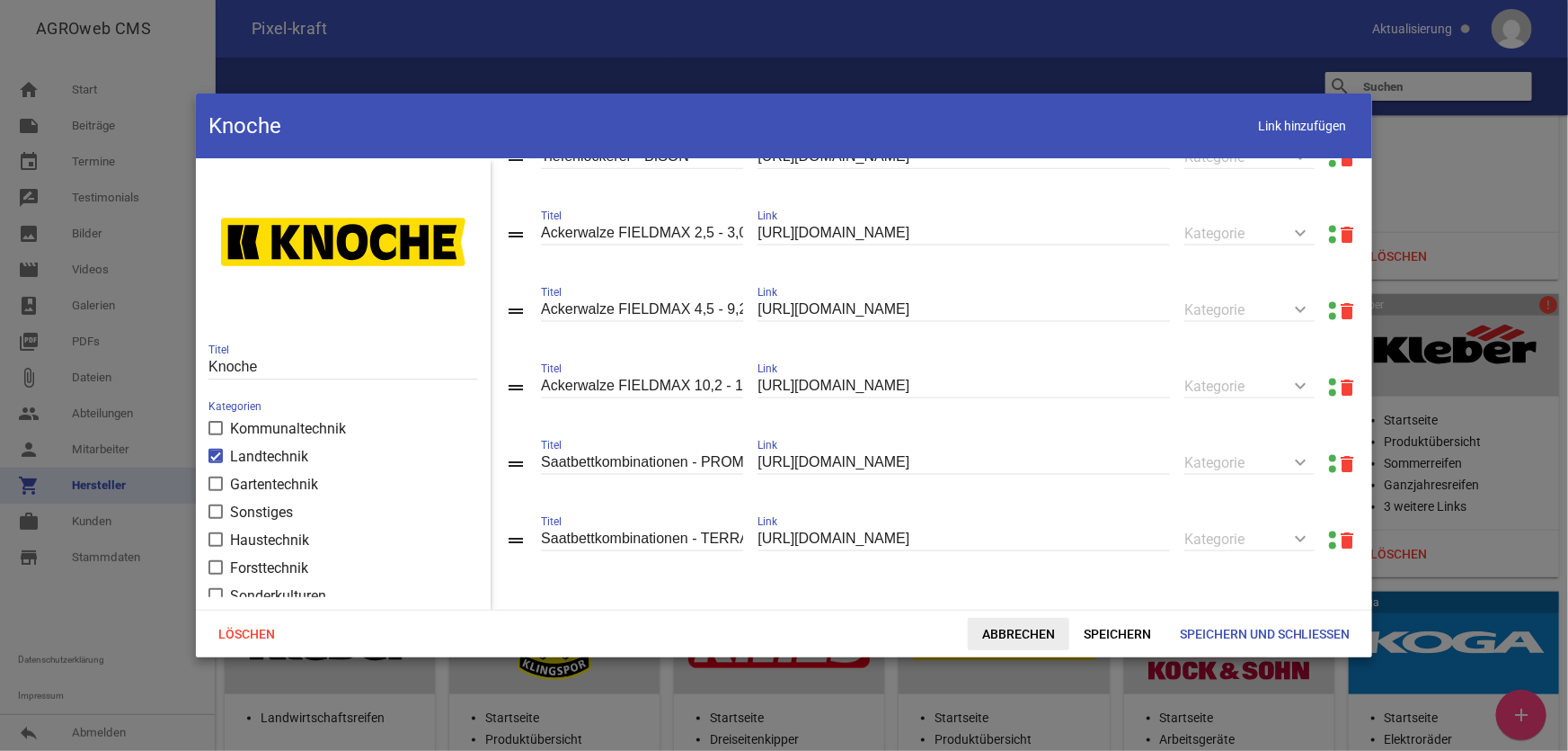
click at [1013, 639] on span "Abbrechen" at bounding box center [1018, 634] width 101 height 33
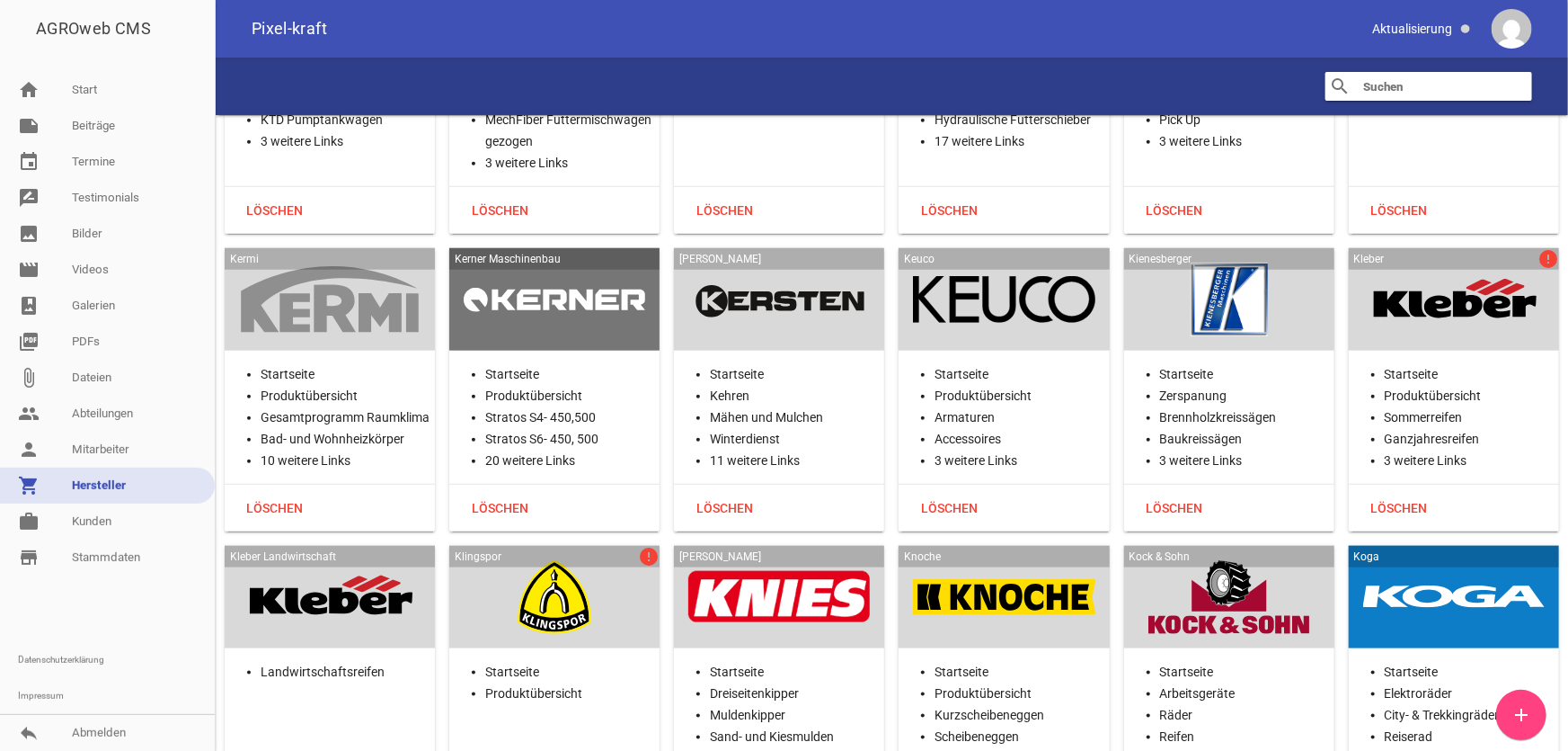
scroll to position [21714, 0]
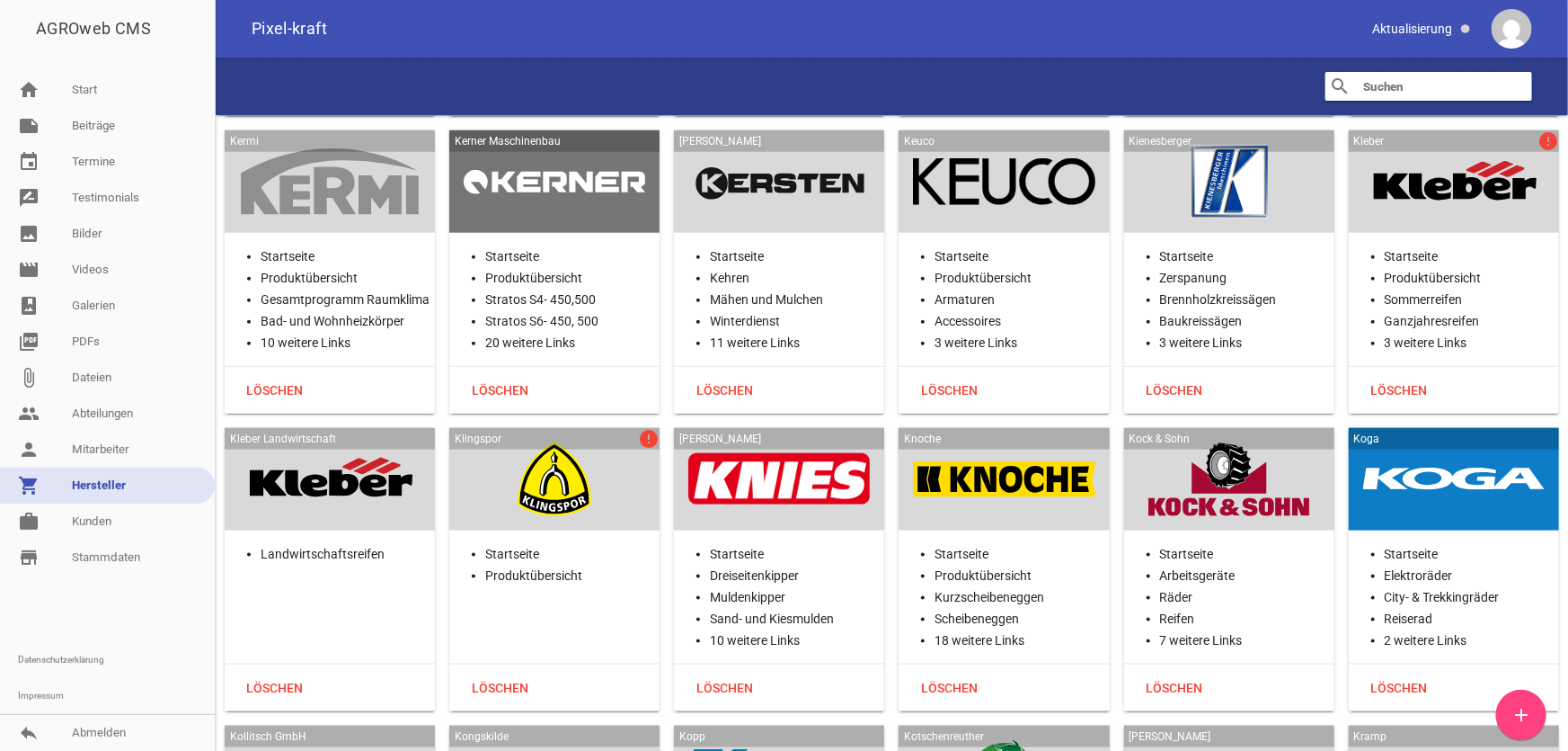
click at [1234, 442] on div at bounding box center [1229, 479] width 181 height 73
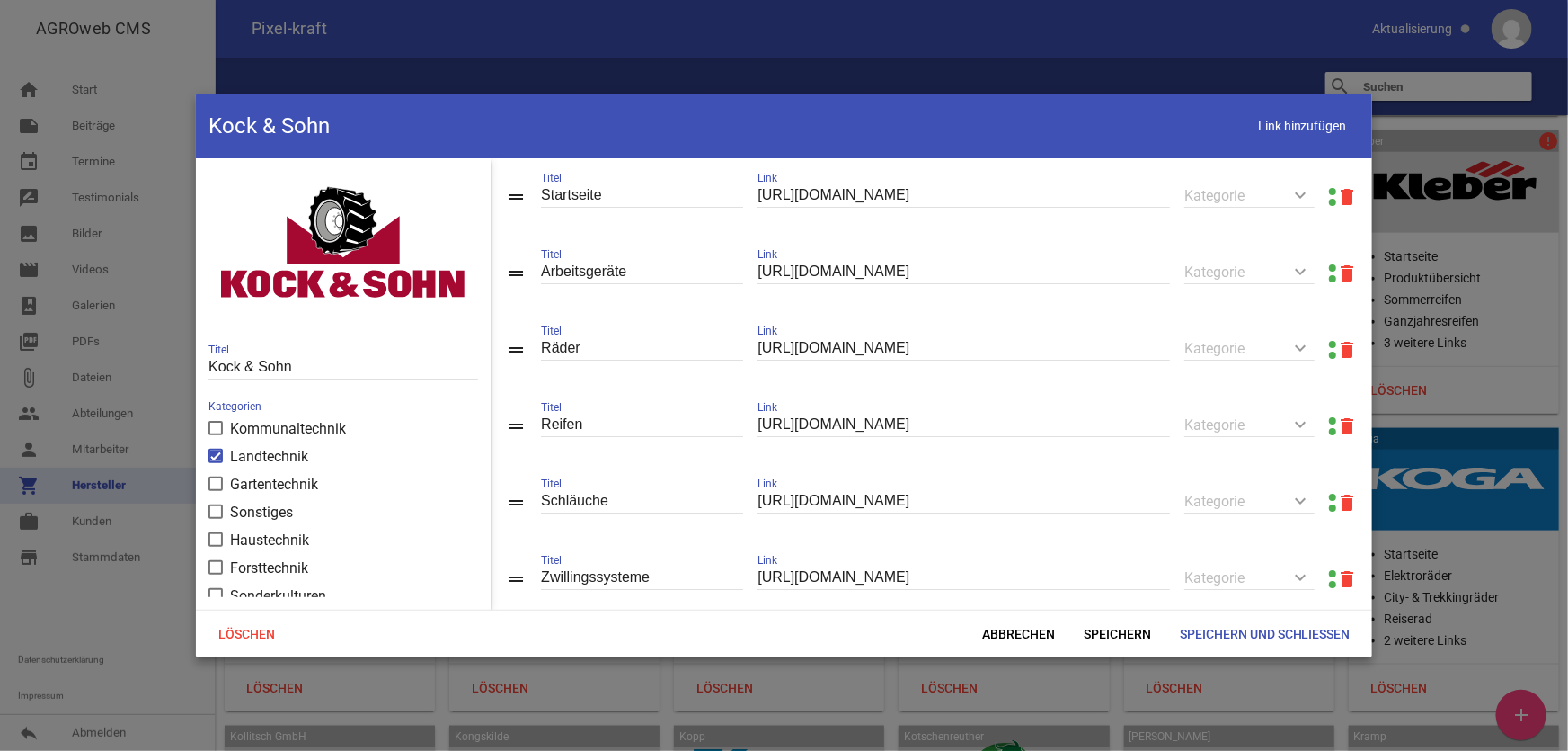
click at [1329, 189] on link at bounding box center [1333, 191] width 7 height 7
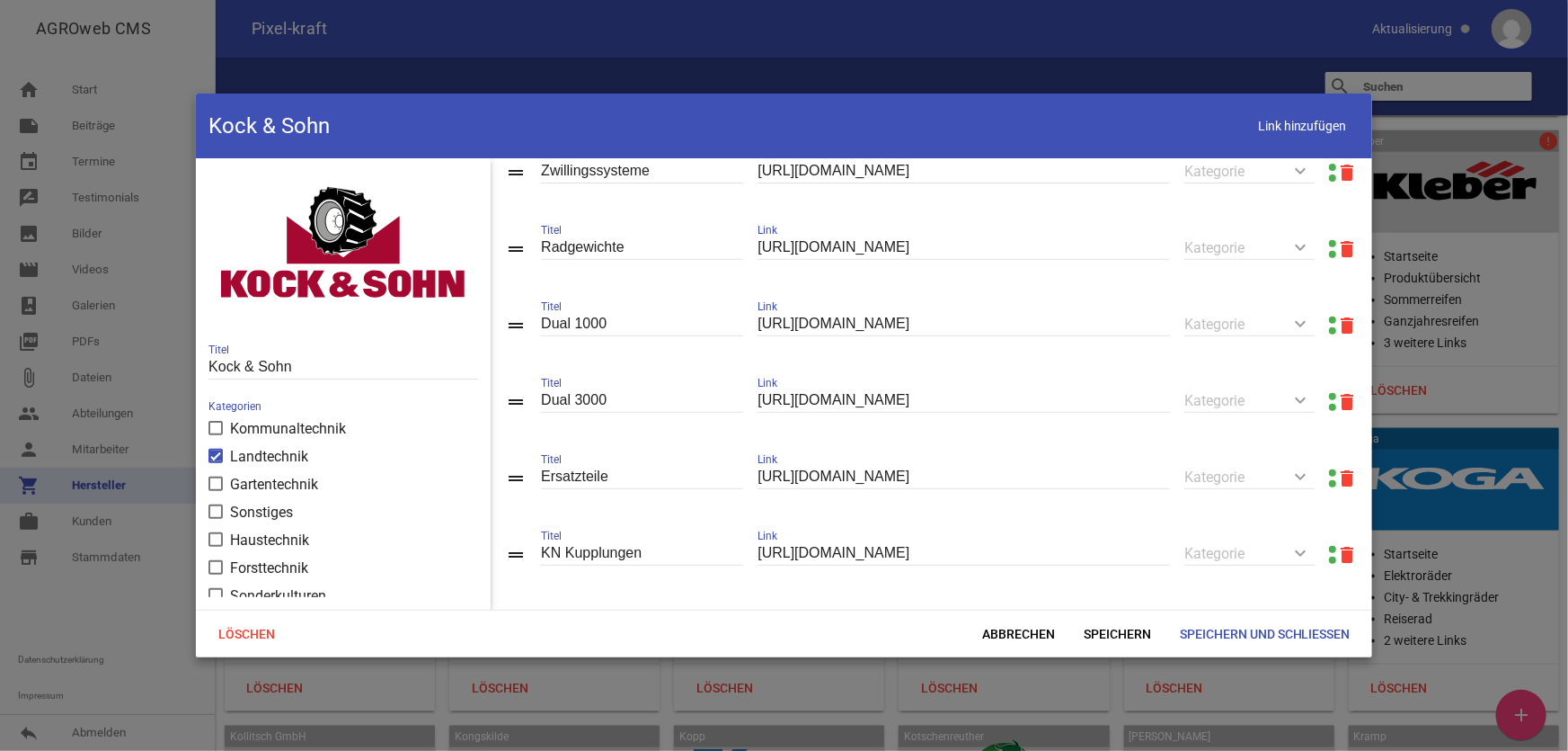
scroll to position [429, 0]
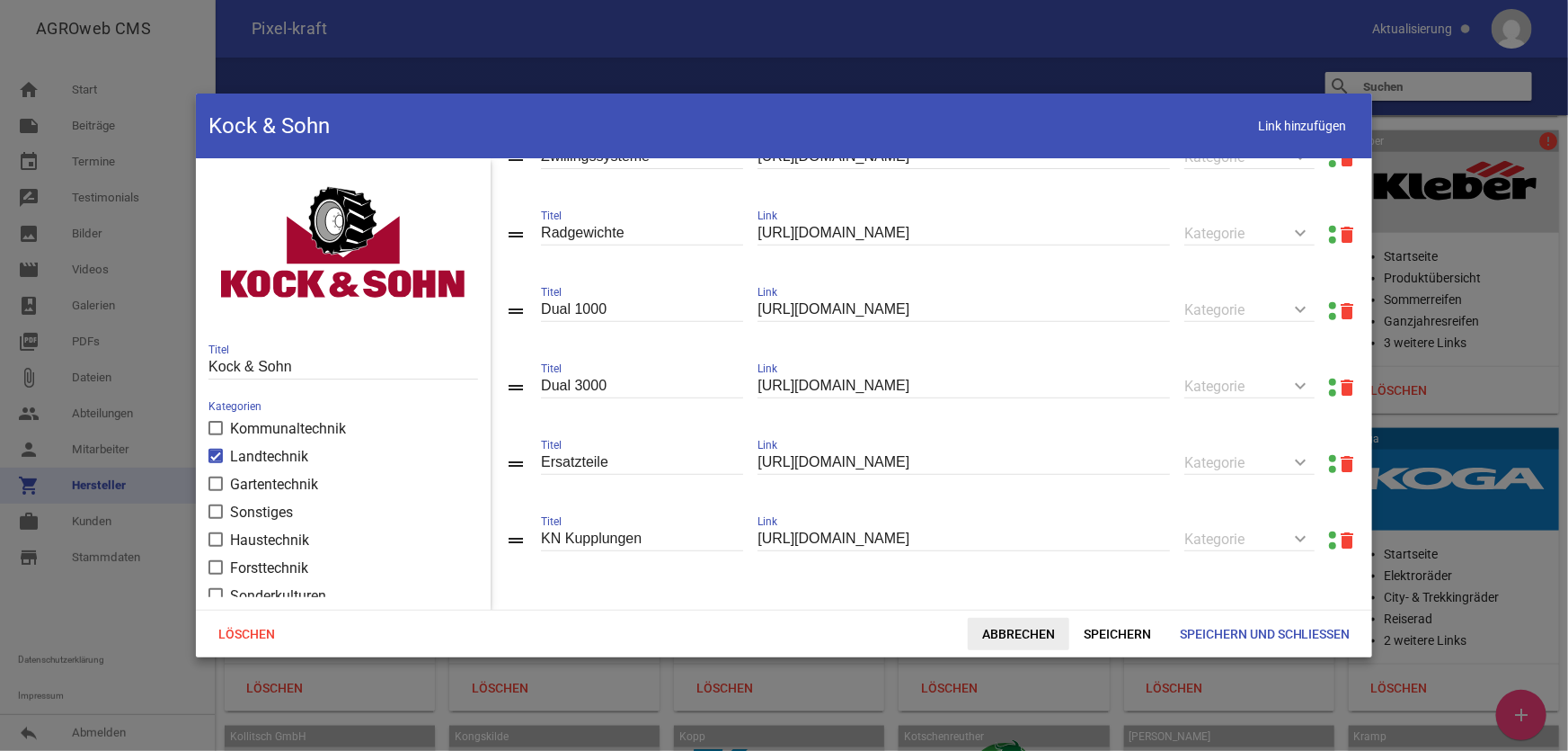
click at [990, 639] on span "Abbrechen" at bounding box center [1018, 634] width 101 height 33
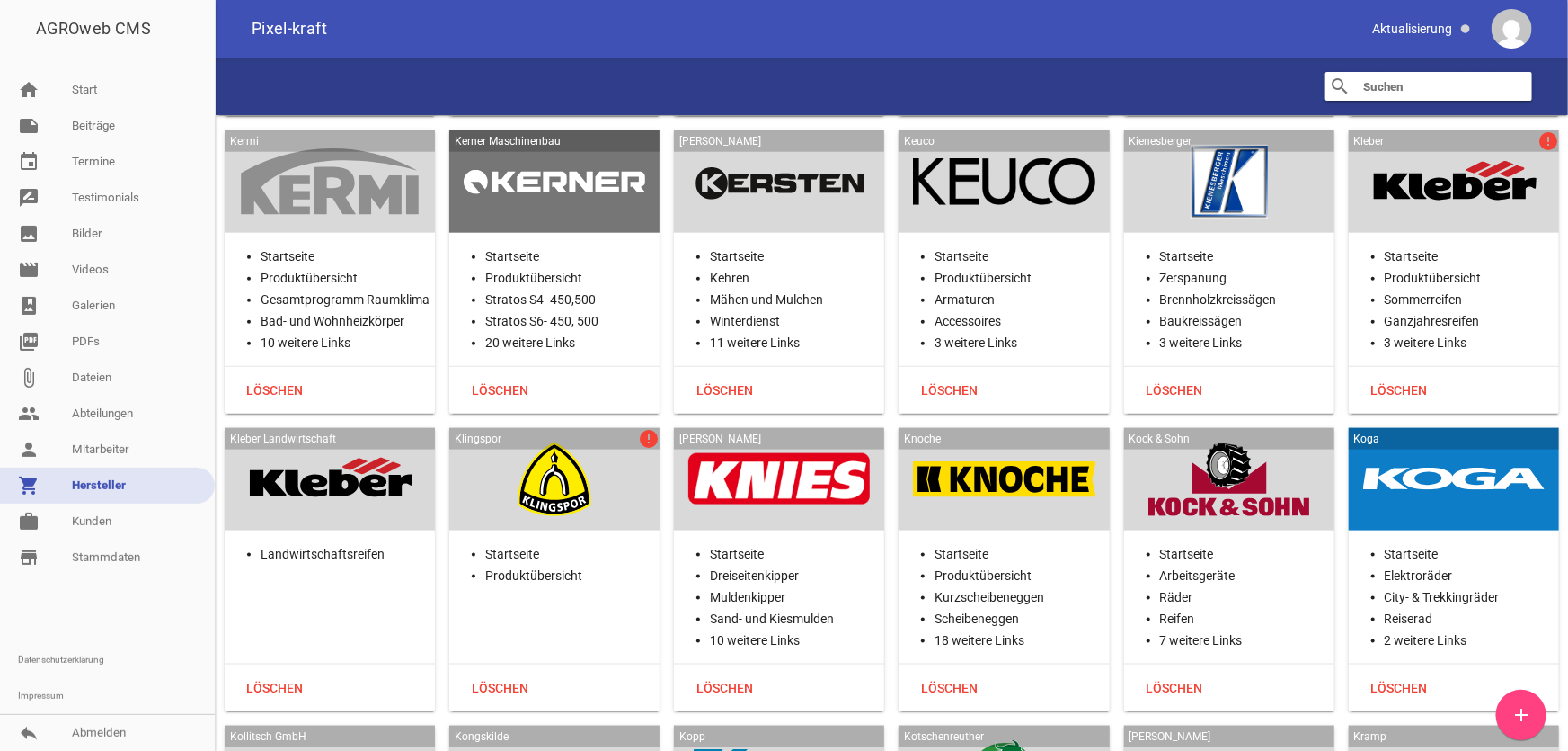
click at [1413, 442] on div at bounding box center [1453, 479] width 181 height 73
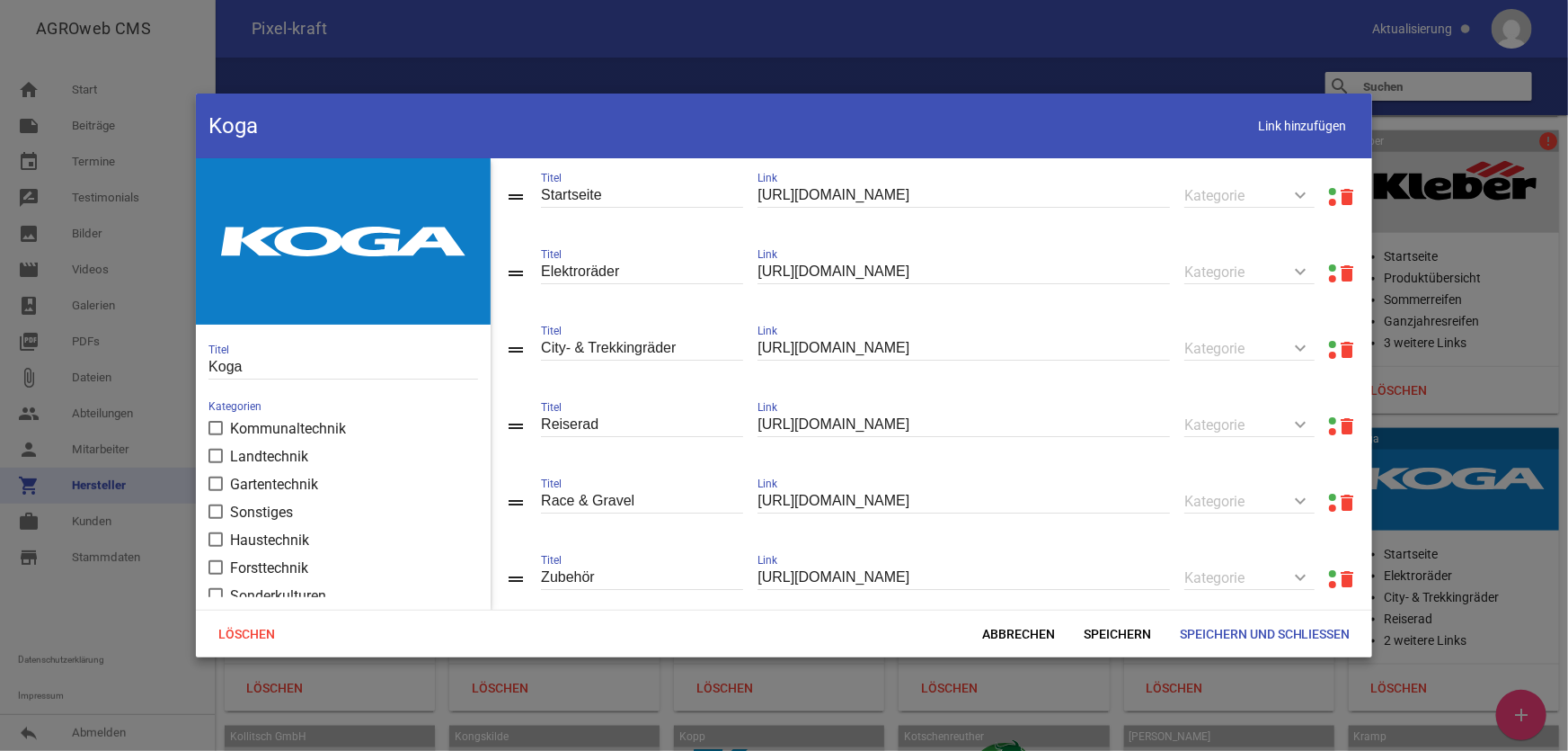
click at [1329, 266] on link at bounding box center [1333, 268] width 7 height 7
click at [1036, 629] on span "Abbrechen" at bounding box center [1018, 634] width 101 height 33
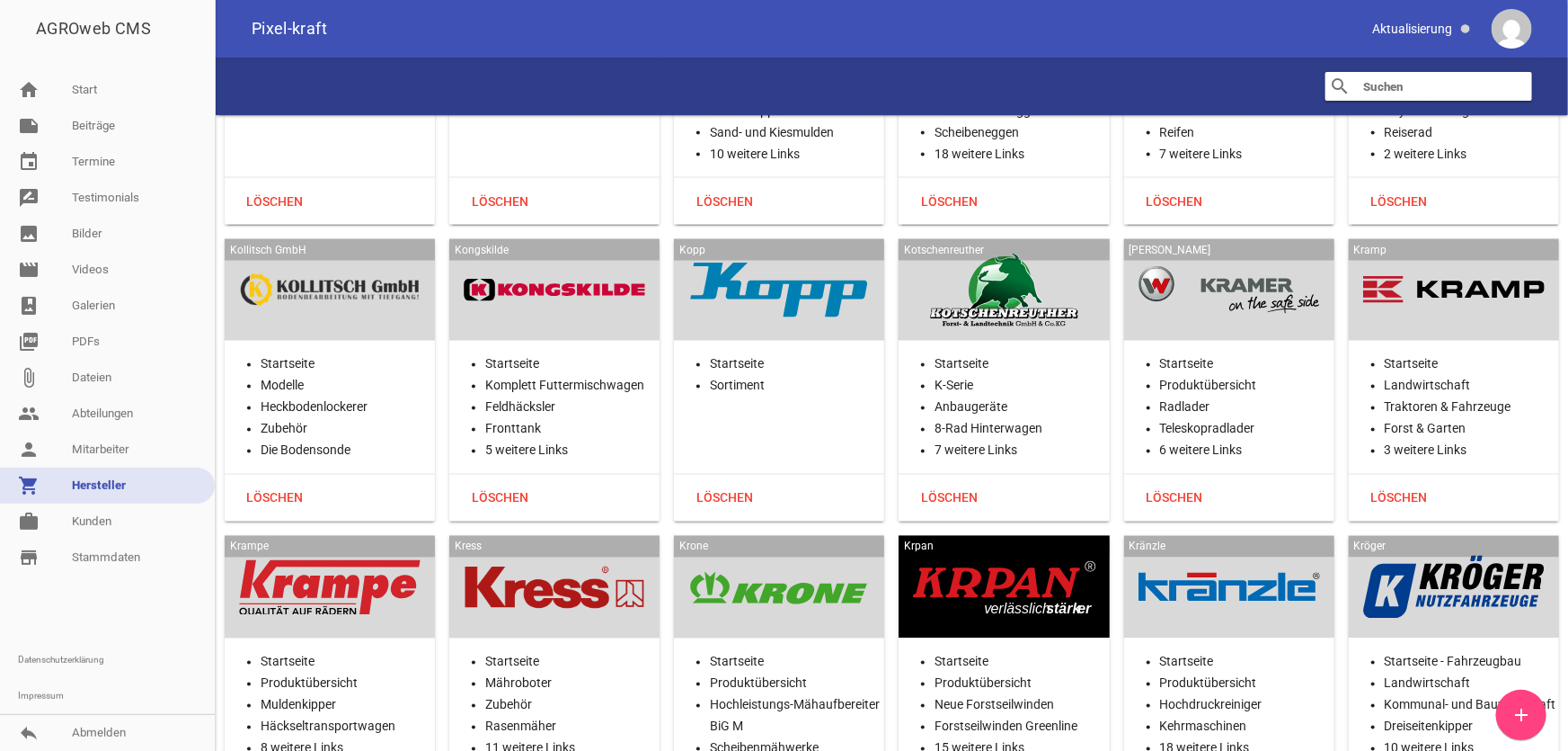
scroll to position [22204, 0]
